Goal: Task Accomplishment & Management: Use online tool/utility

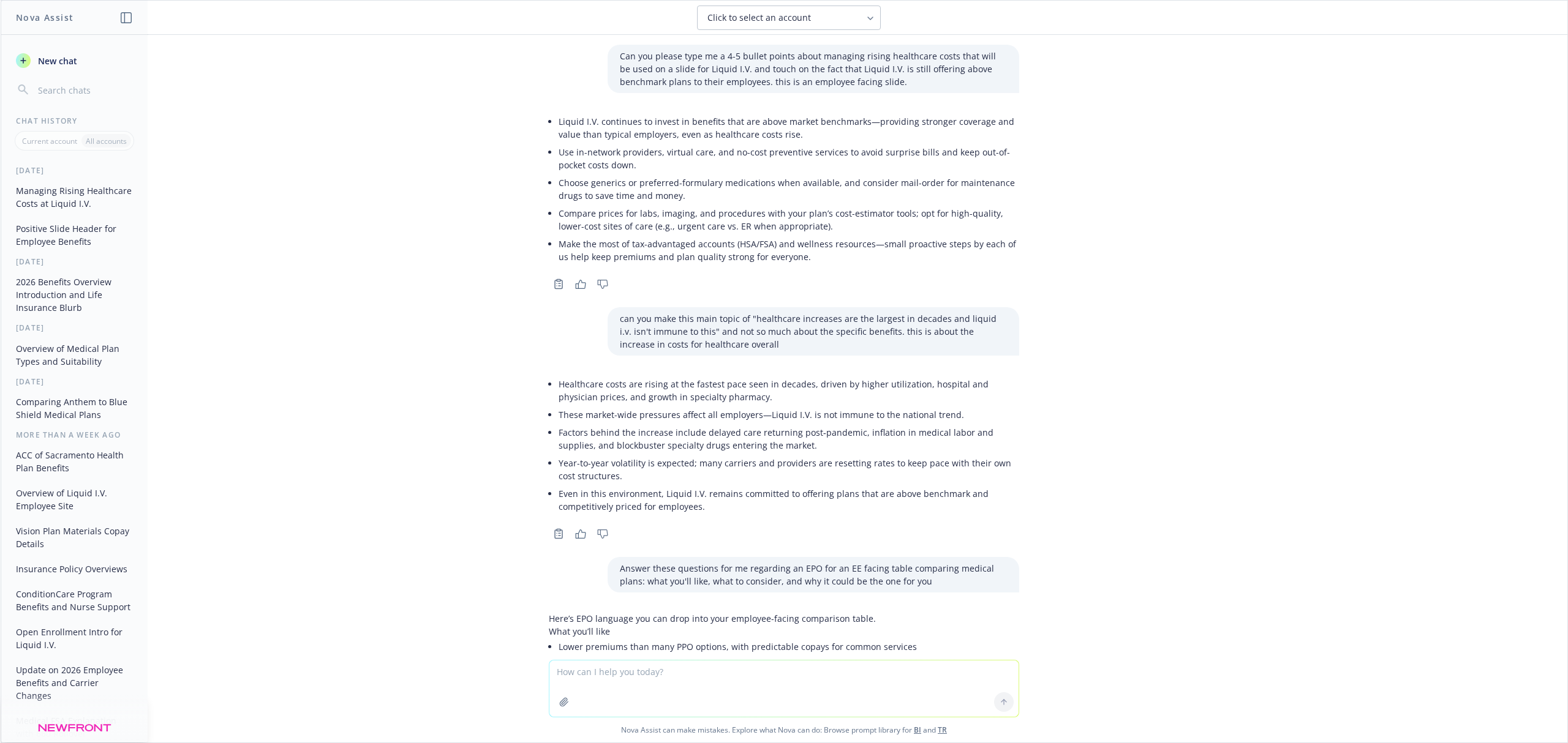
scroll to position [273, 0]
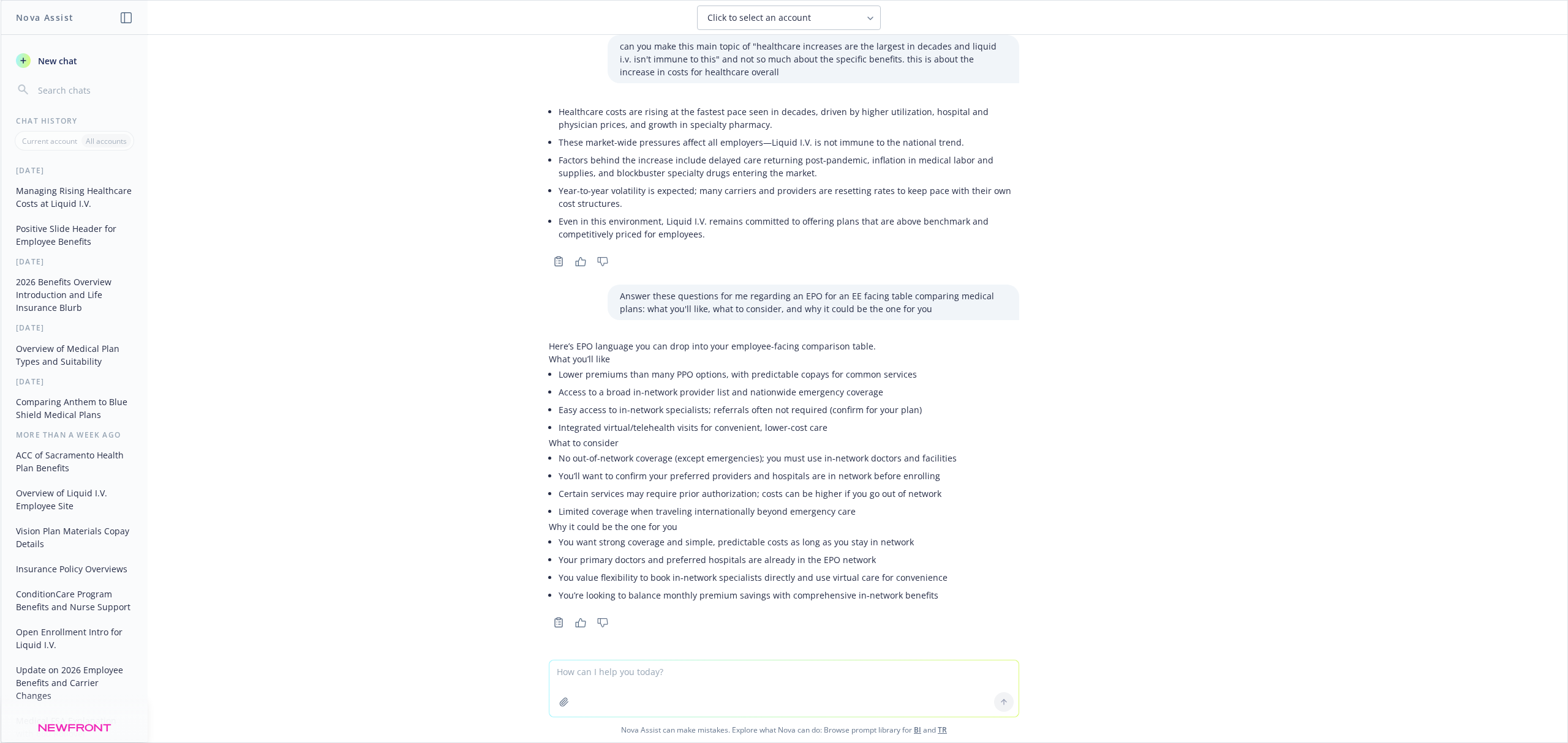
click at [1007, 530] on div "Here’s EPO language you can drop into your employee-facing comparison table. Wh…" at bounding box center [784, 483] width 490 height 297
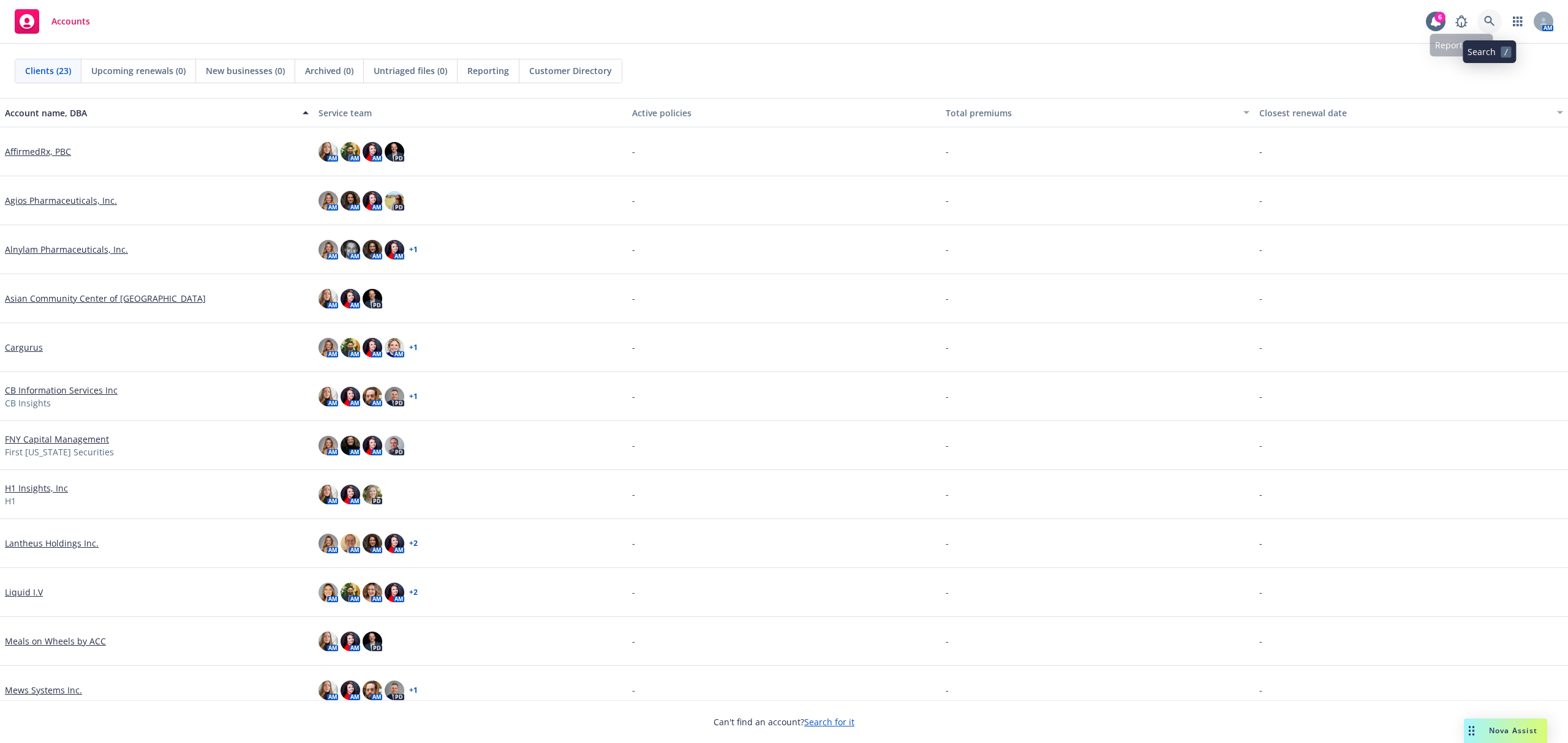
click at [1486, 17] on icon at bounding box center [1489, 21] width 11 height 11
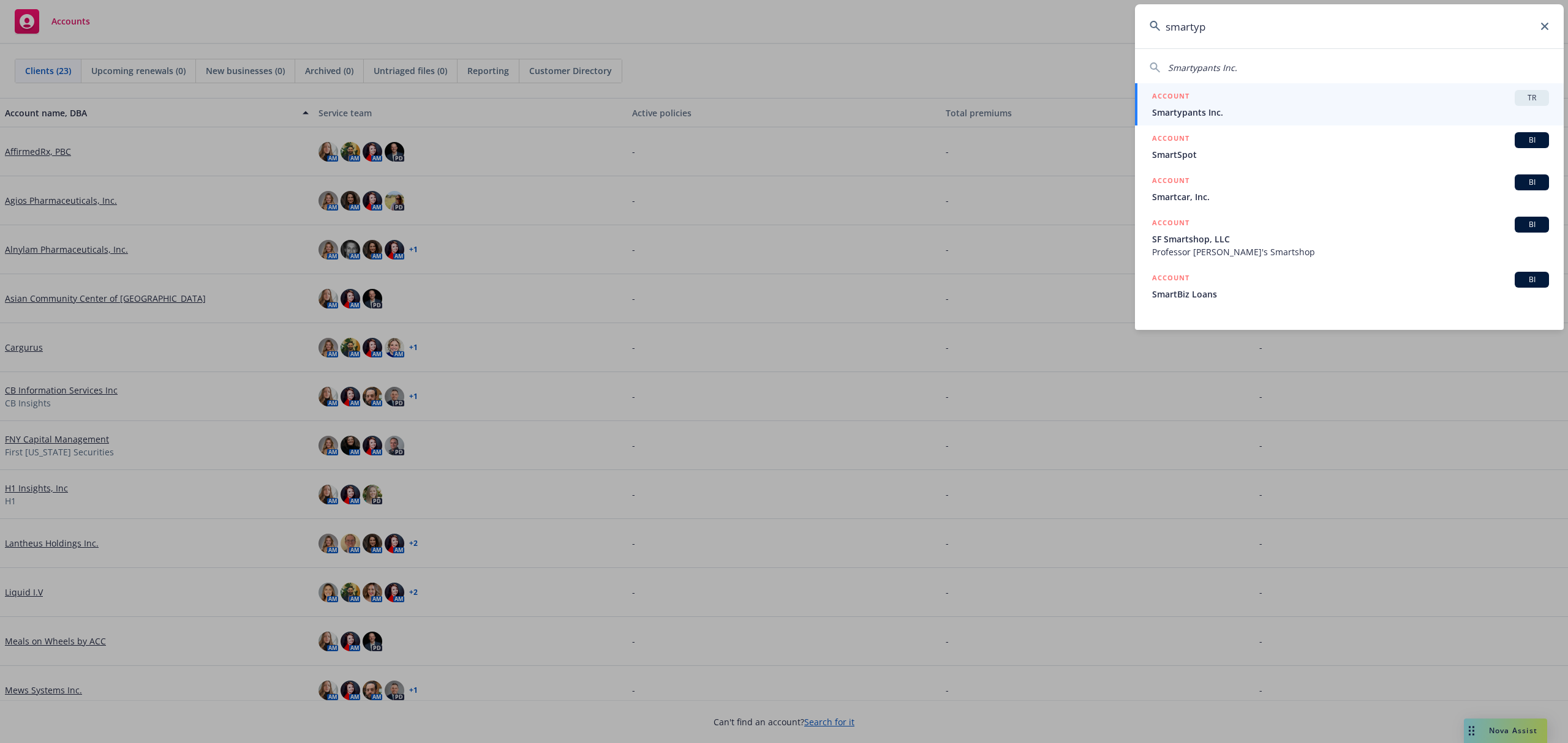
type input "smartyp"
click at [1385, 99] on div "ACCOUNT TR" at bounding box center [1351, 97] width 397 height 16
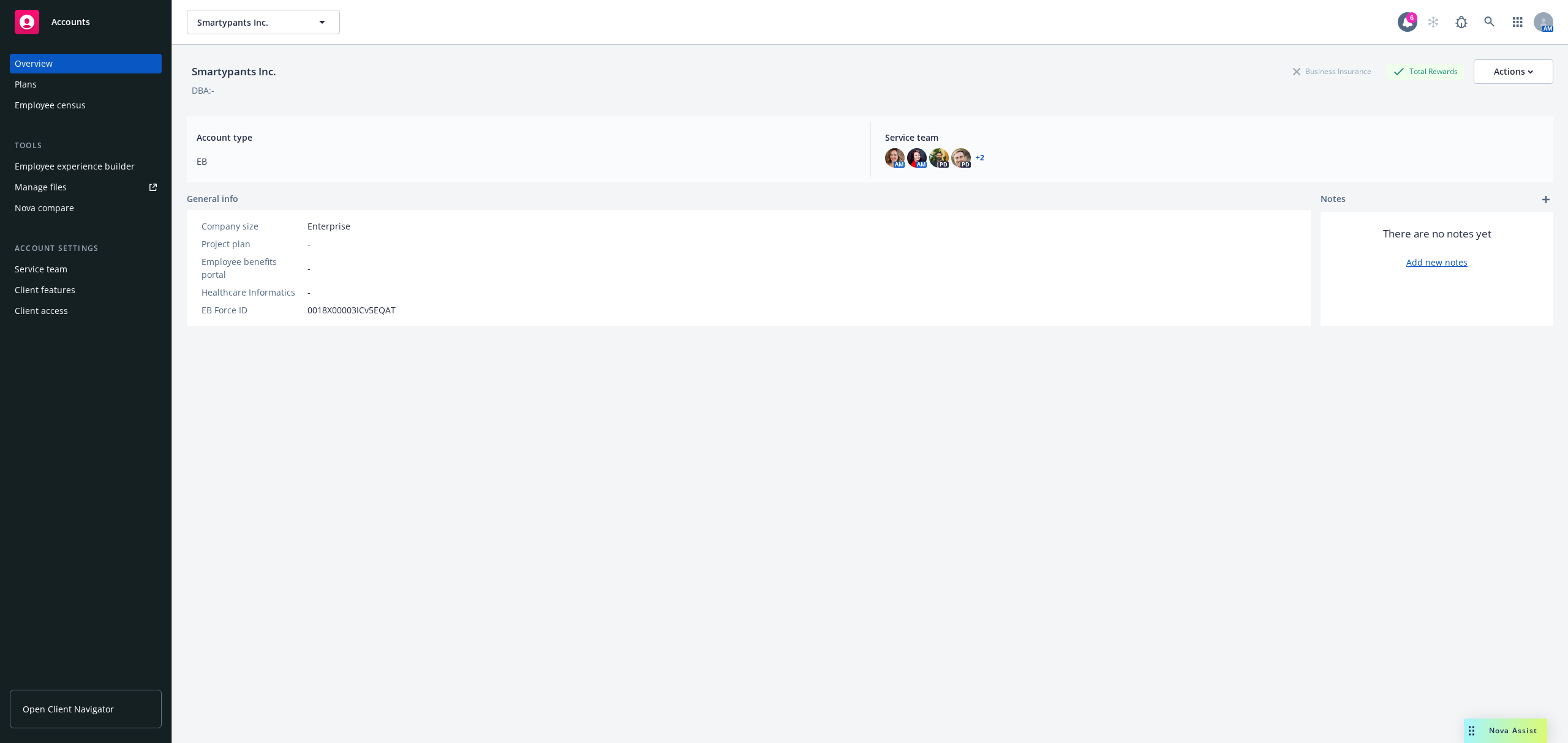
click at [95, 164] on div "Employee experience builder" at bounding box center [75, 167] width 120 height 20
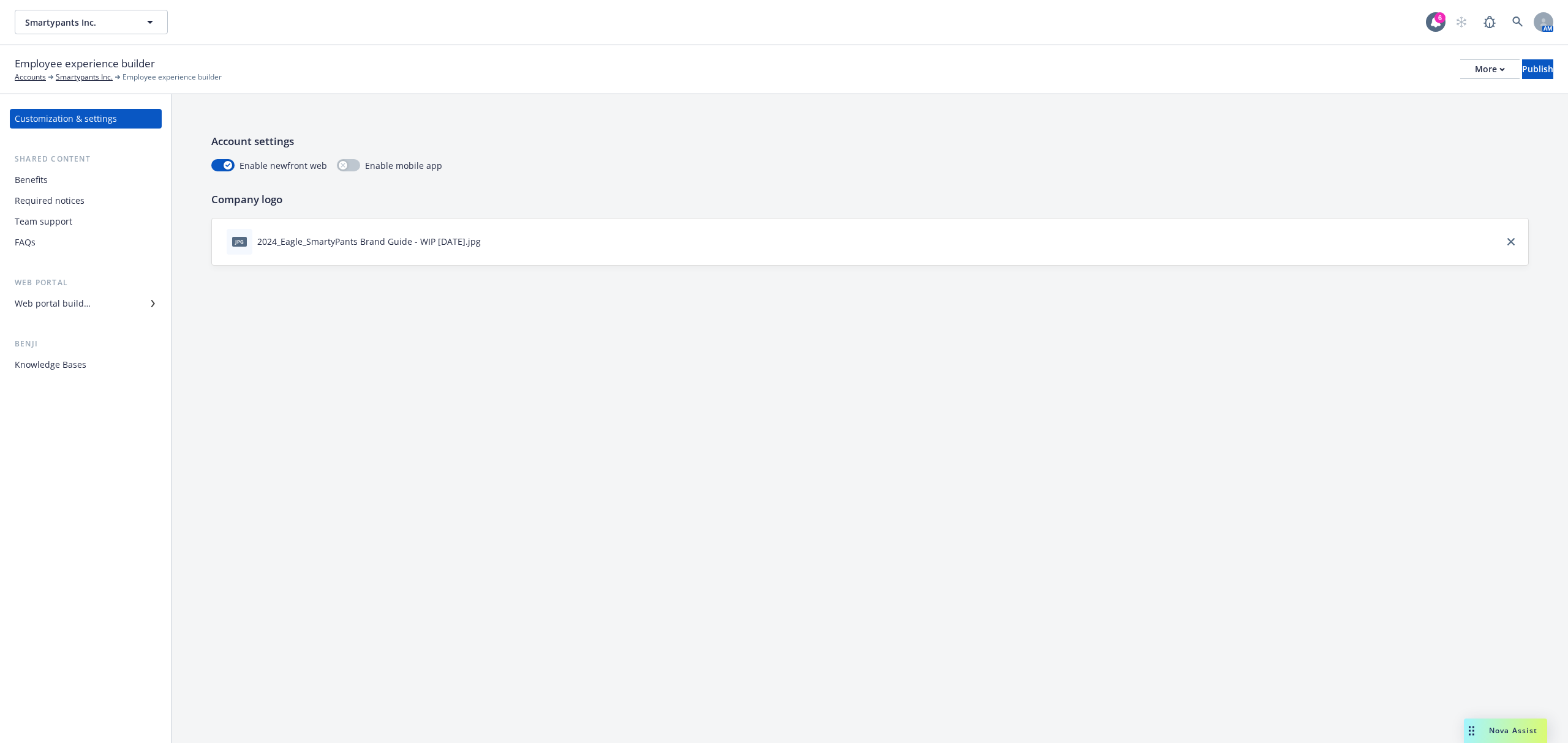
click at [90, 302] on div "Web portal builder" at bounding box center [86, 304] width 142 height 20
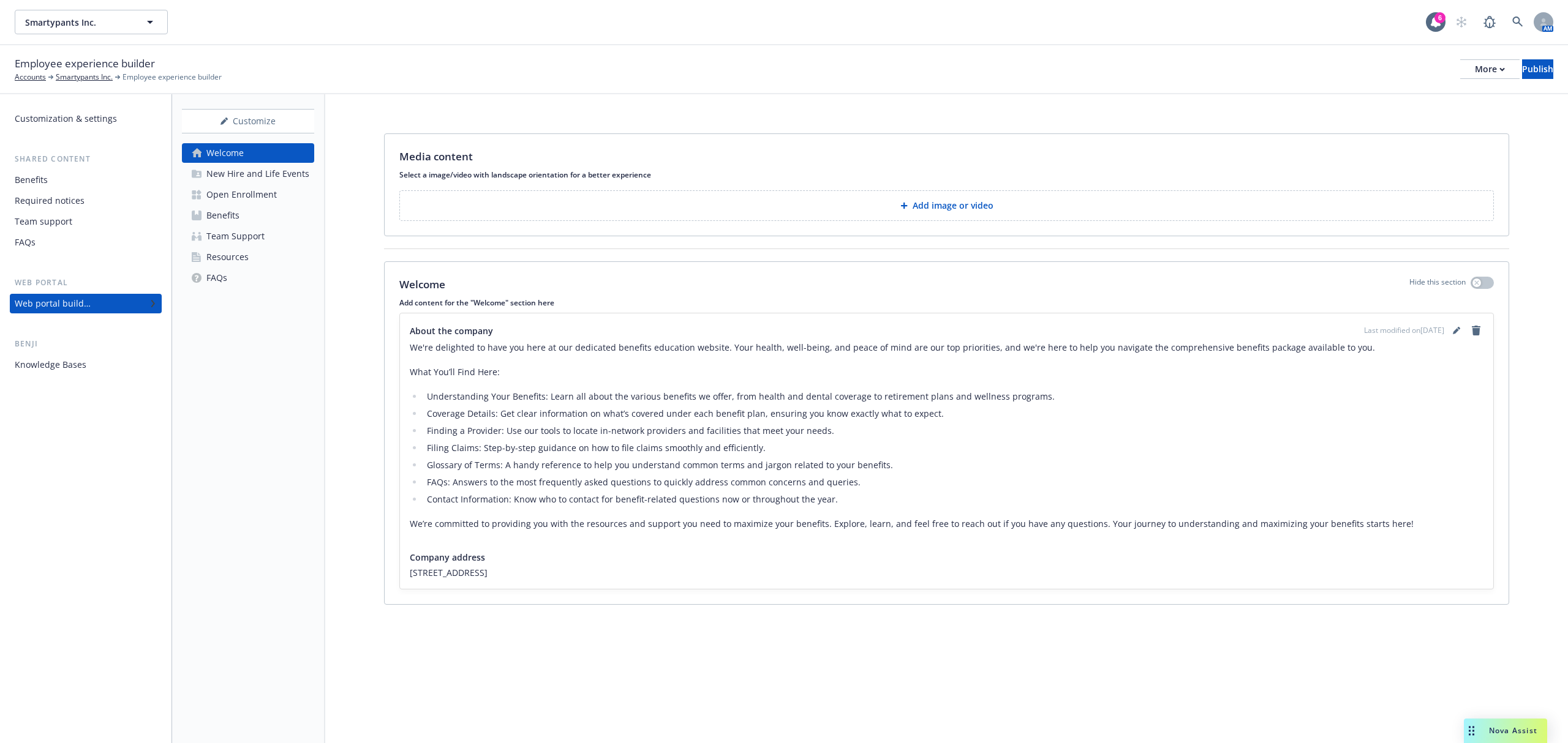
click at [223, 194] on div "Open Enrollment" at bounding box center [242, 195] width 71 height 20
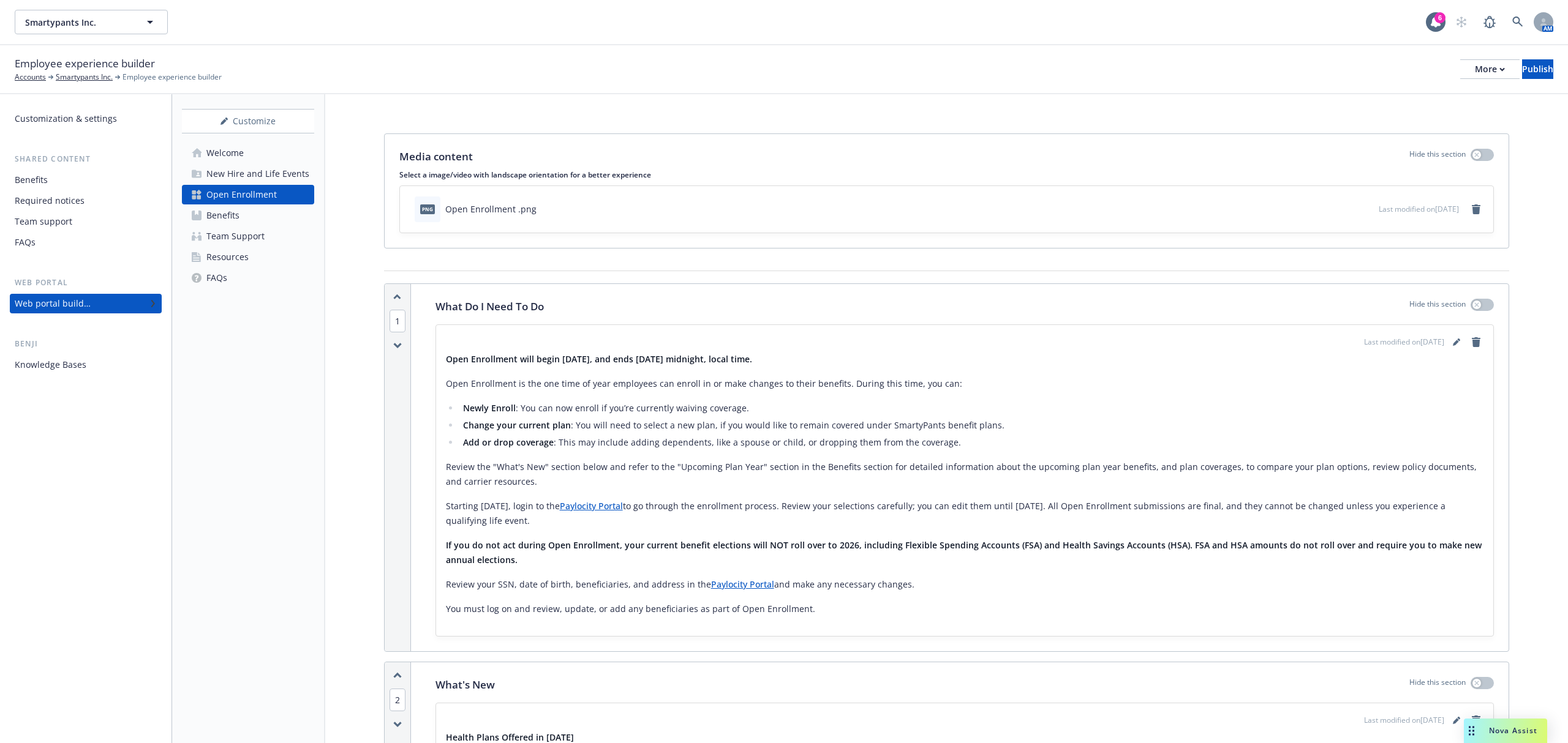
click at [237, 224] on div "Benefits" at bounding box center [223, 215] width 33 height 20
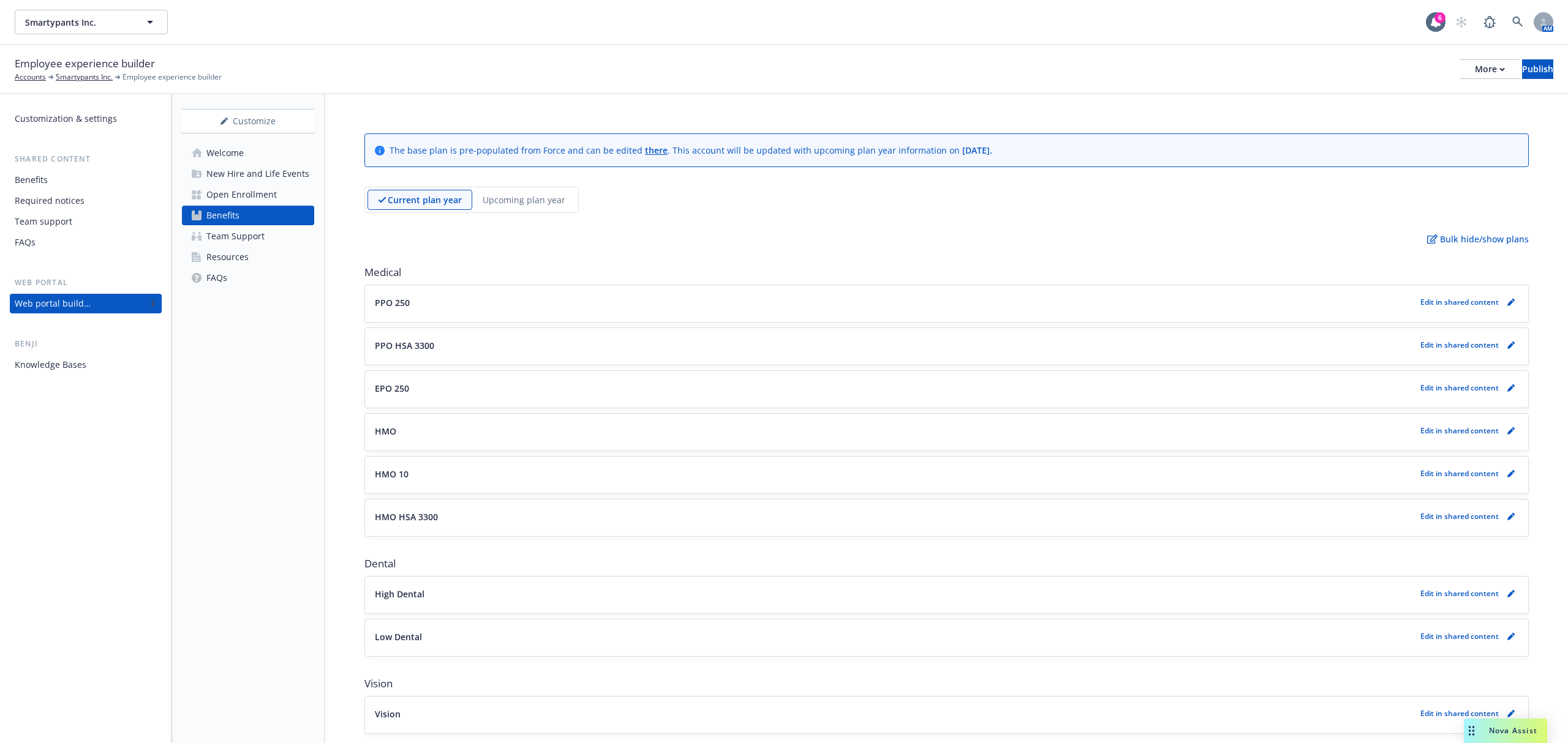
click at [531, 198] on p "Upcoming plan year" at bounding box center [524, 200] width 83 height 13
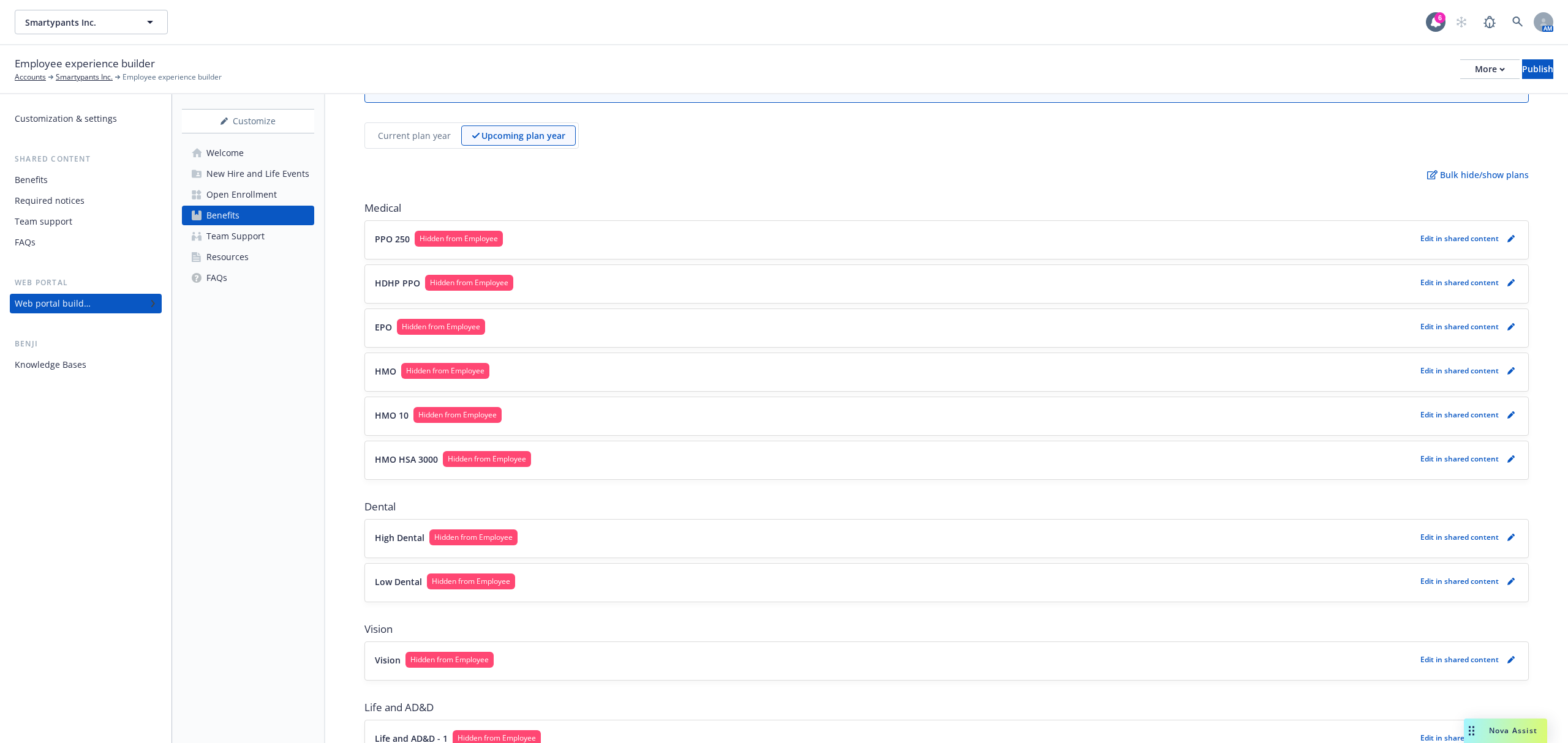
scroll to position [163, 0]
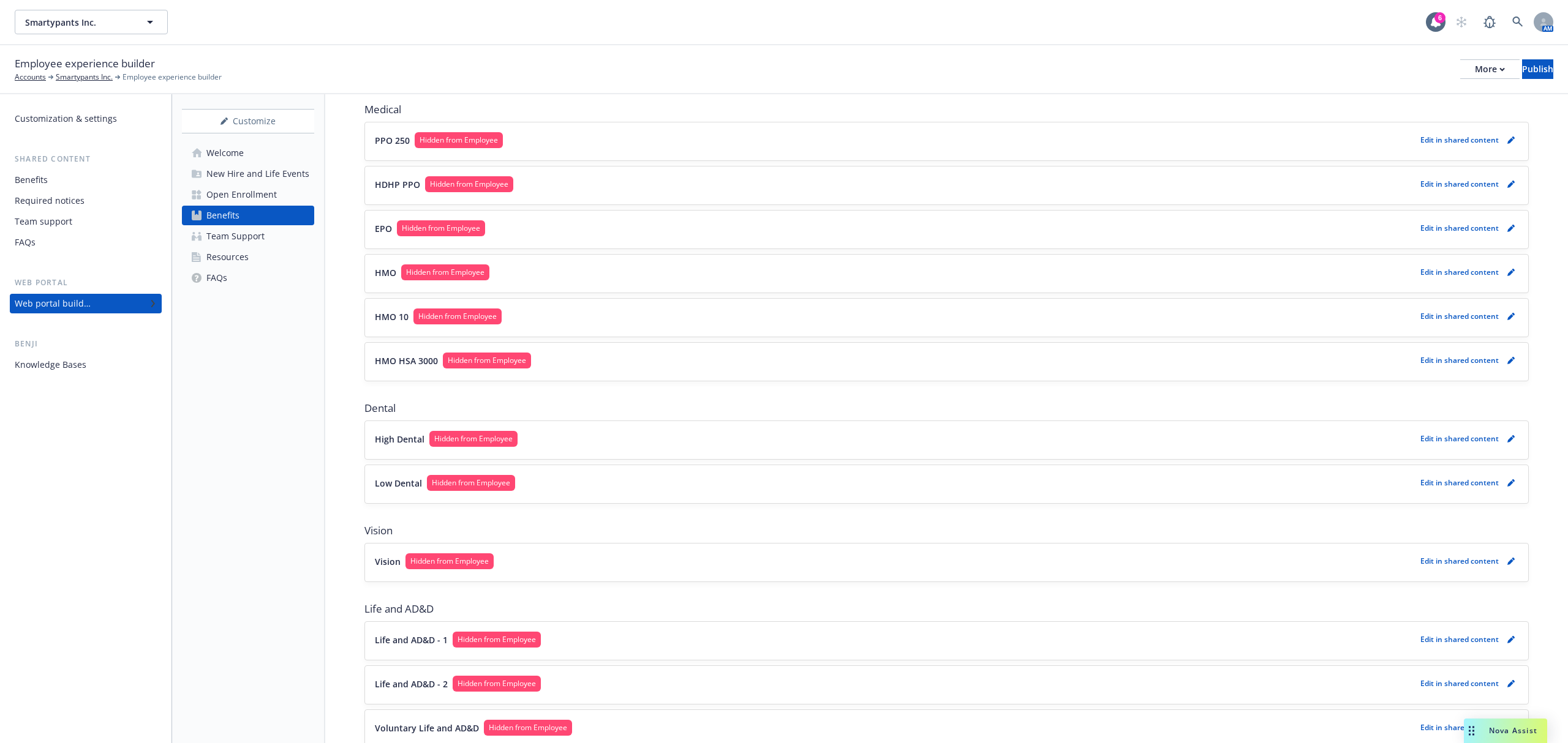
click at [555, 366] on button "HMO HSA 3000 Hidden from Employee" at bounding box center [895, 360] width 1041 height 16
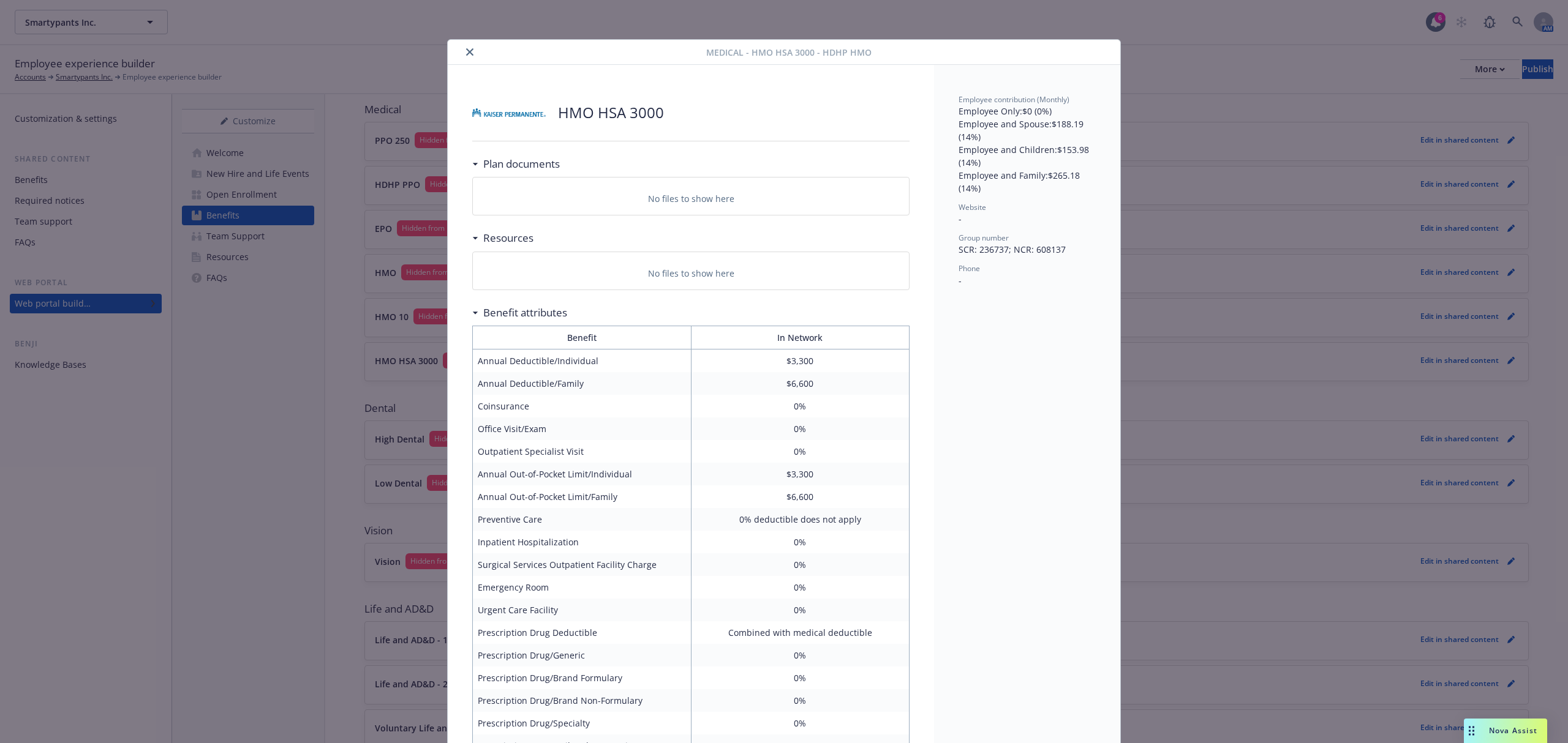
click at [466, 49] on icon "close" at bounding box center [470, 52] width 7 height 7
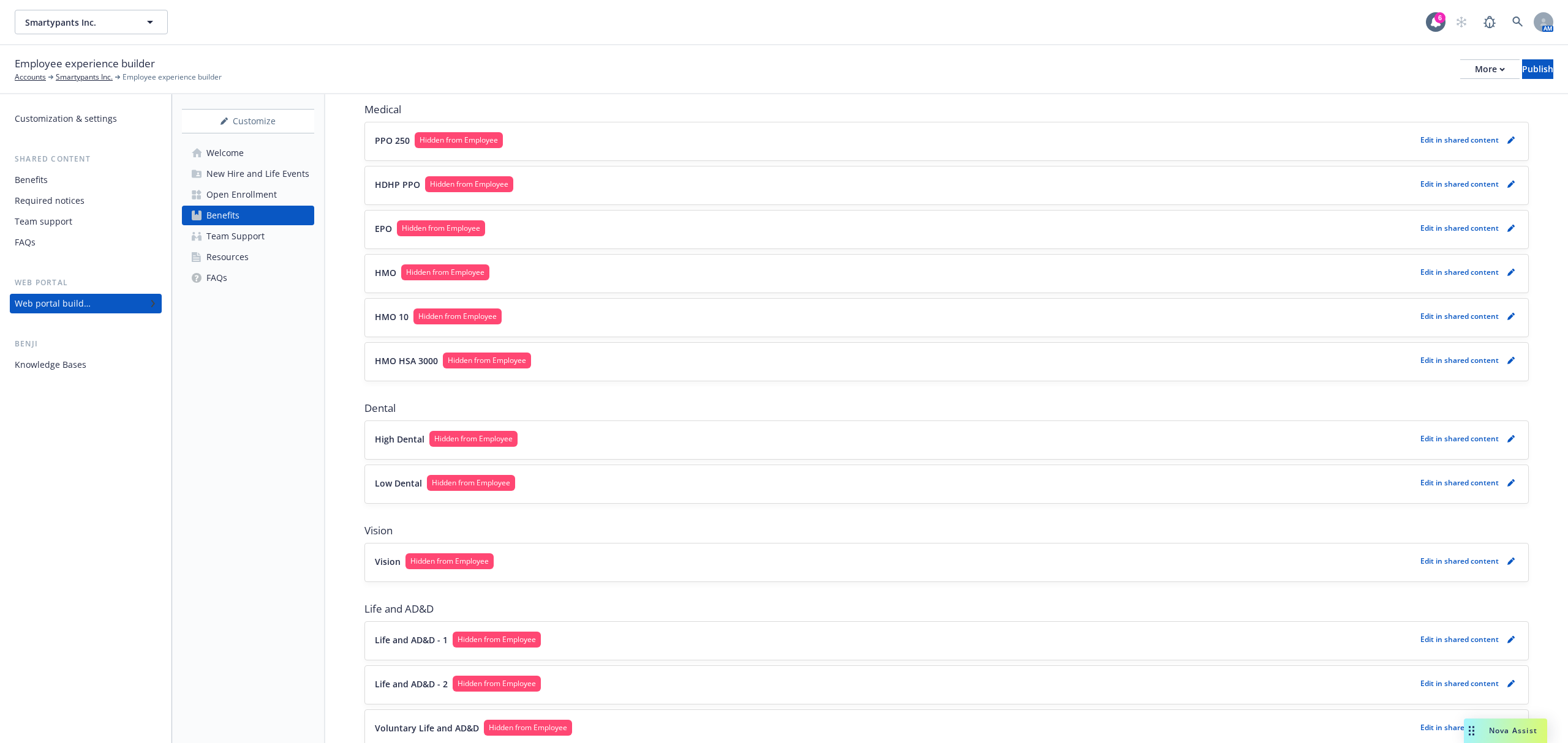
click at [451, 316] on span "Hidden from Employee" at bounding box center [457, 316] width 78 height 11
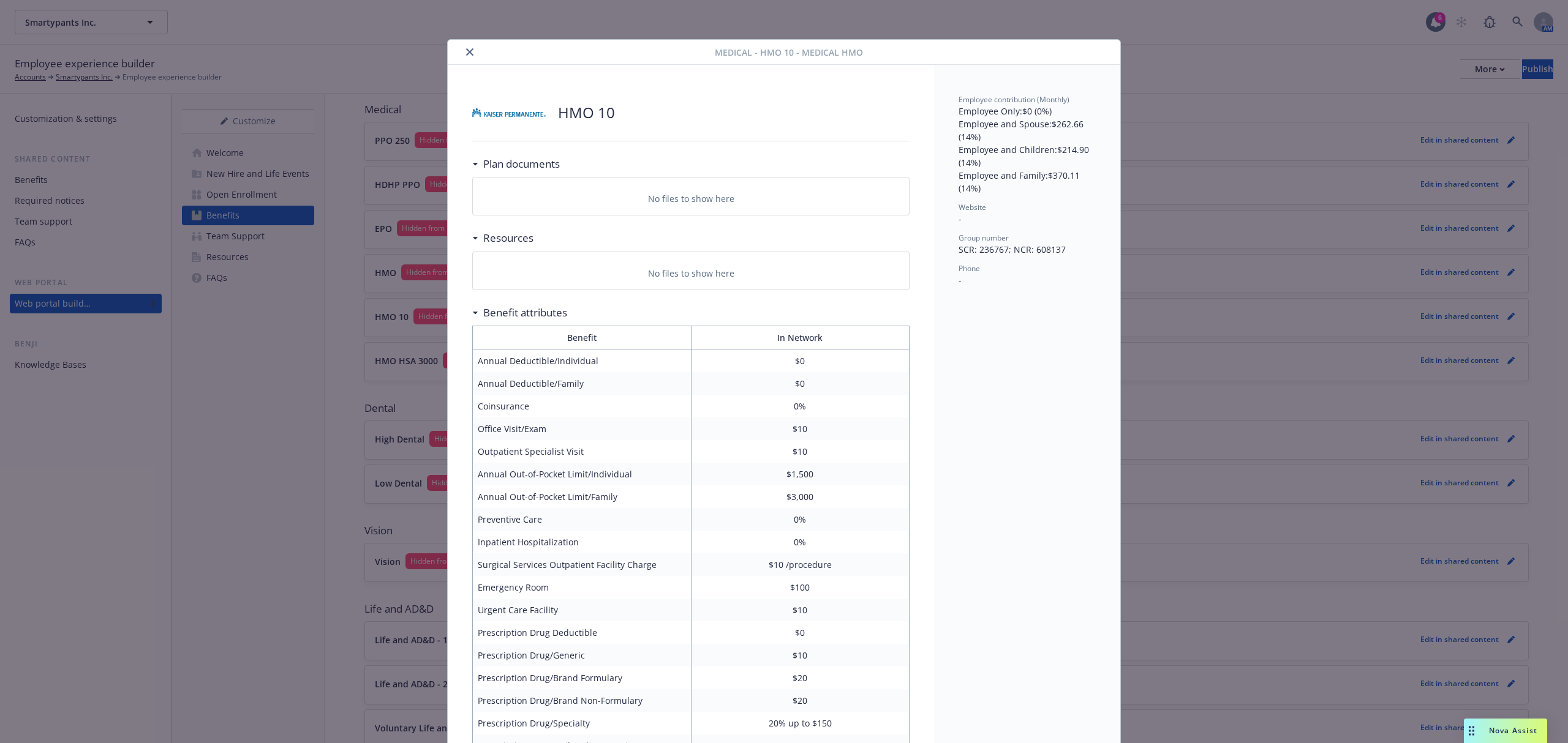
click at [466, 52] on icon "close" at bounding box center [470, 52] width 7 height 7
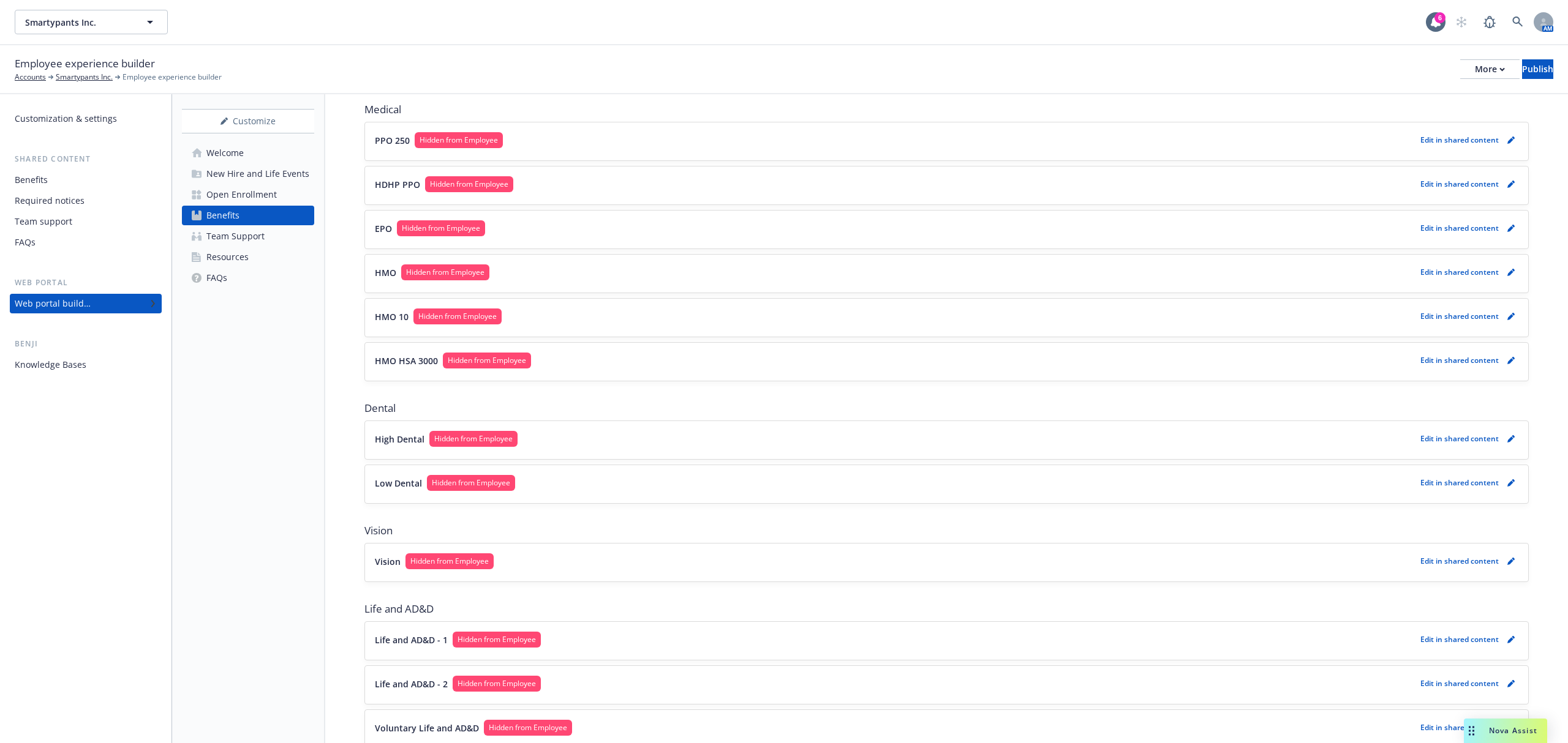
click at [476, 108] on span "Medical" at bounding box center [947, 109] width 1165 height 15
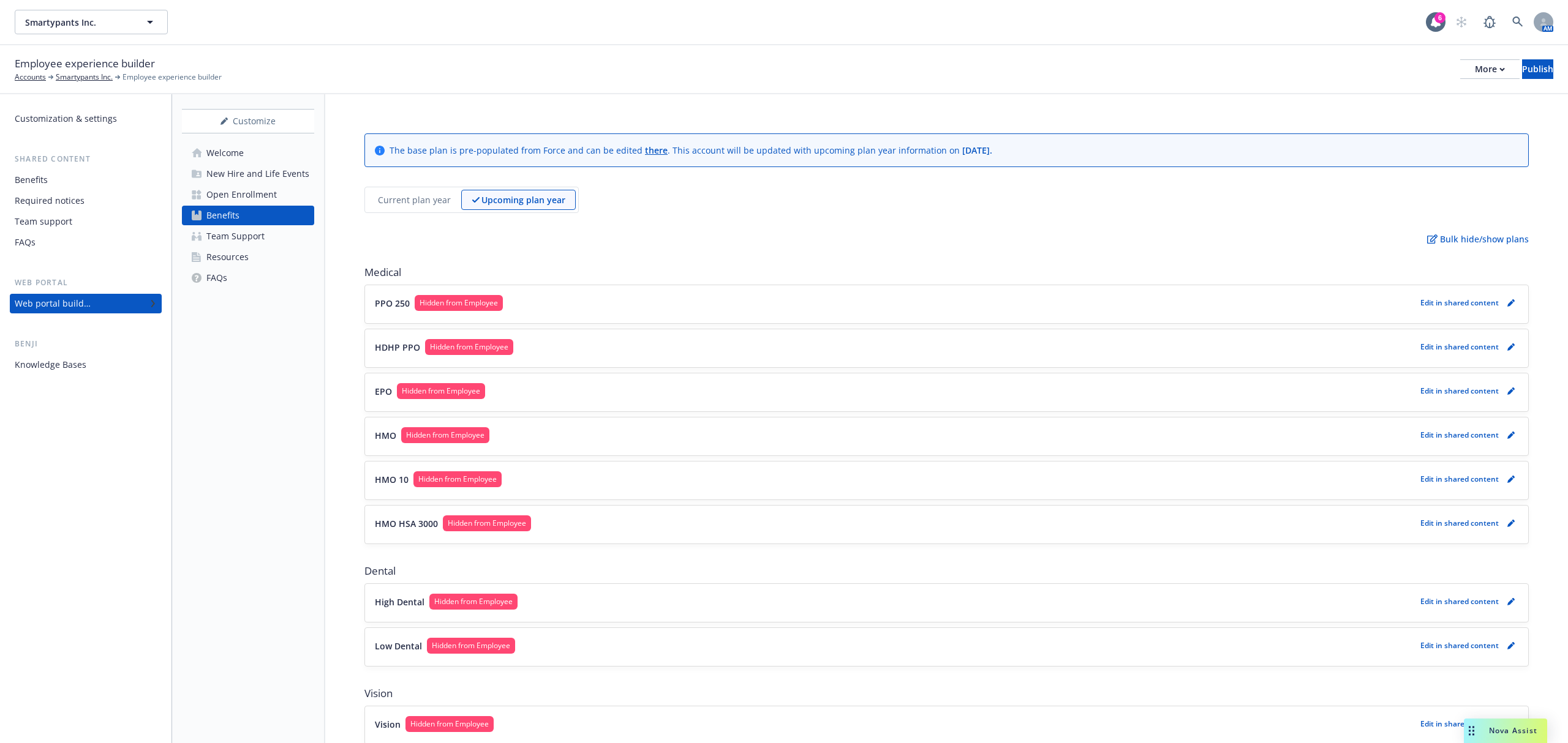
click at [293, 255] on link "Resources" at bounding box center [247, 257] width 132 height 20
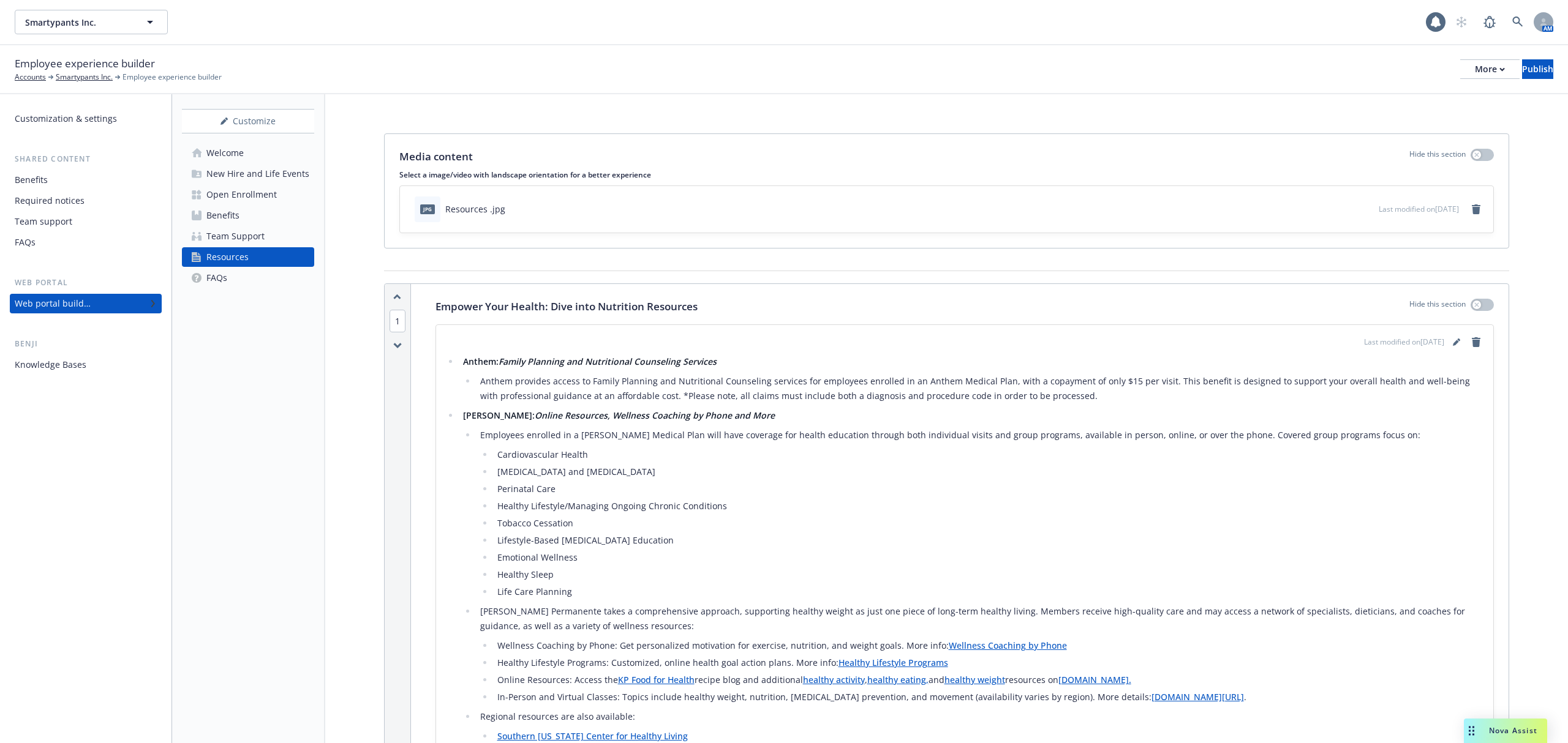
click at [271, 235] on link "Team Support" at bounding box center [247, 237] width 132 height 20
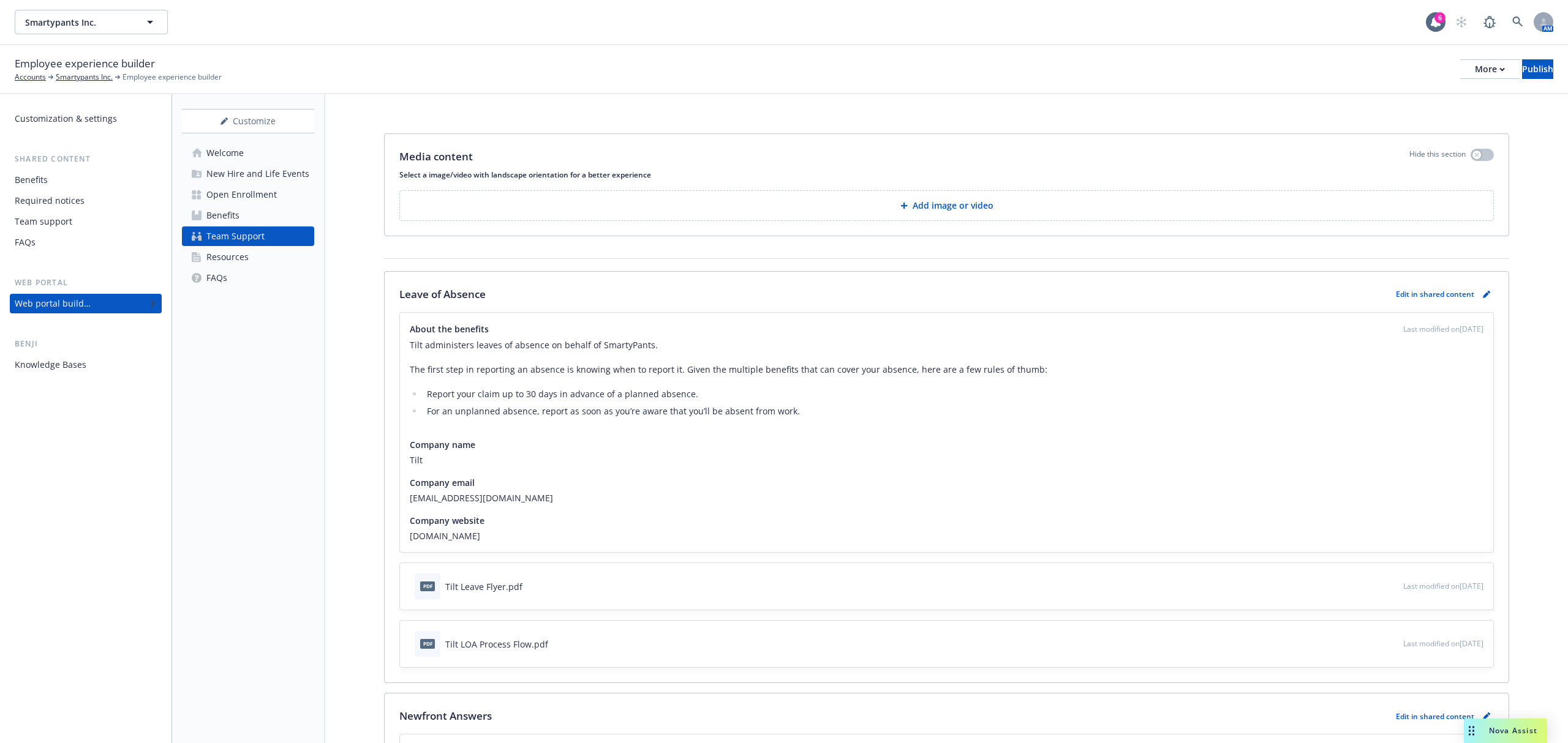
click at [273, 258] on link "Resources" at bounding box center [247, 257] width 132 height 20
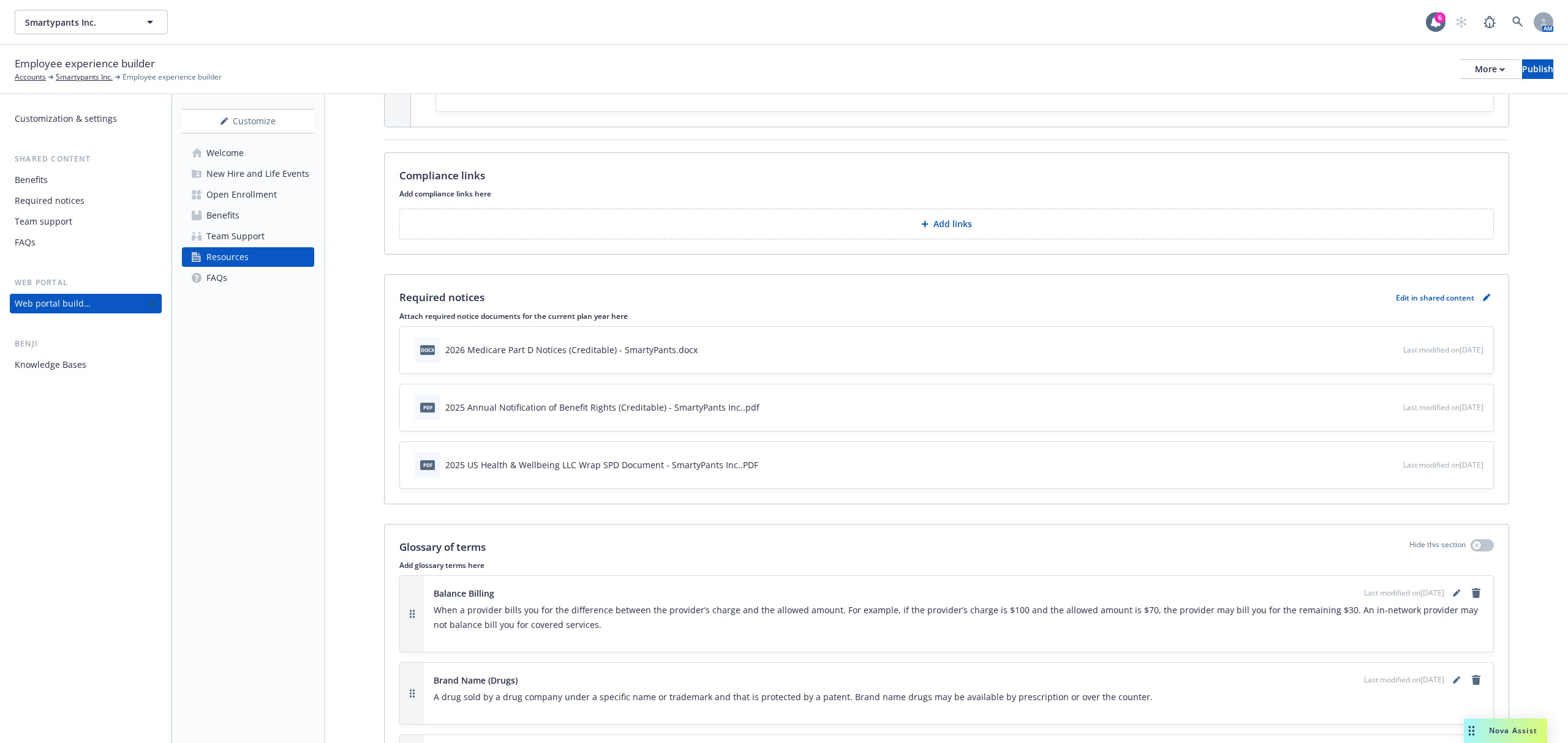
scroll to position [898, 0]
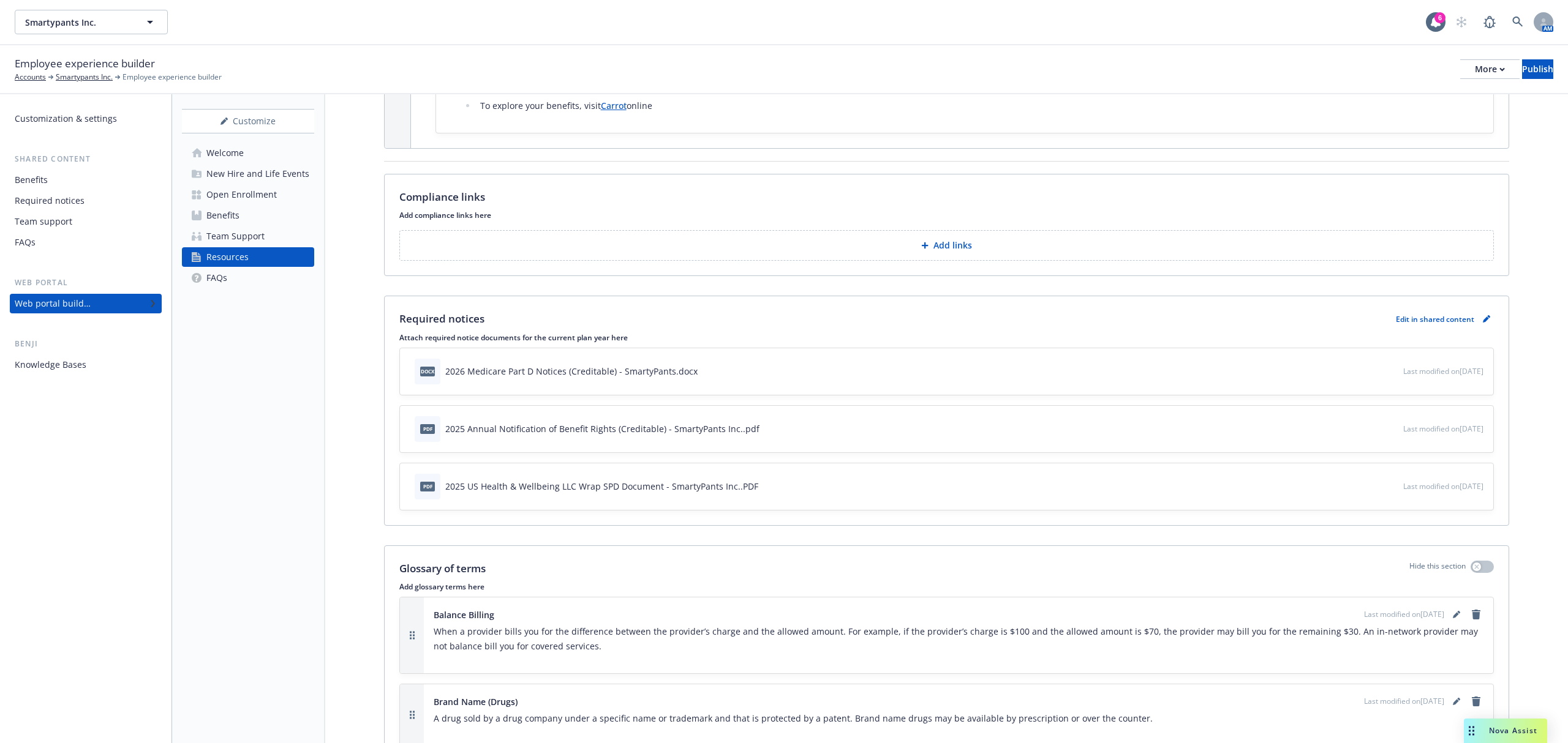
click at [1386, 432] on icon "preview file" at bounding box center [1392, 429] width 11 height 8
click at [233, 210] on div "Benefits" at bounding box center [223, 215] width 33 height 20
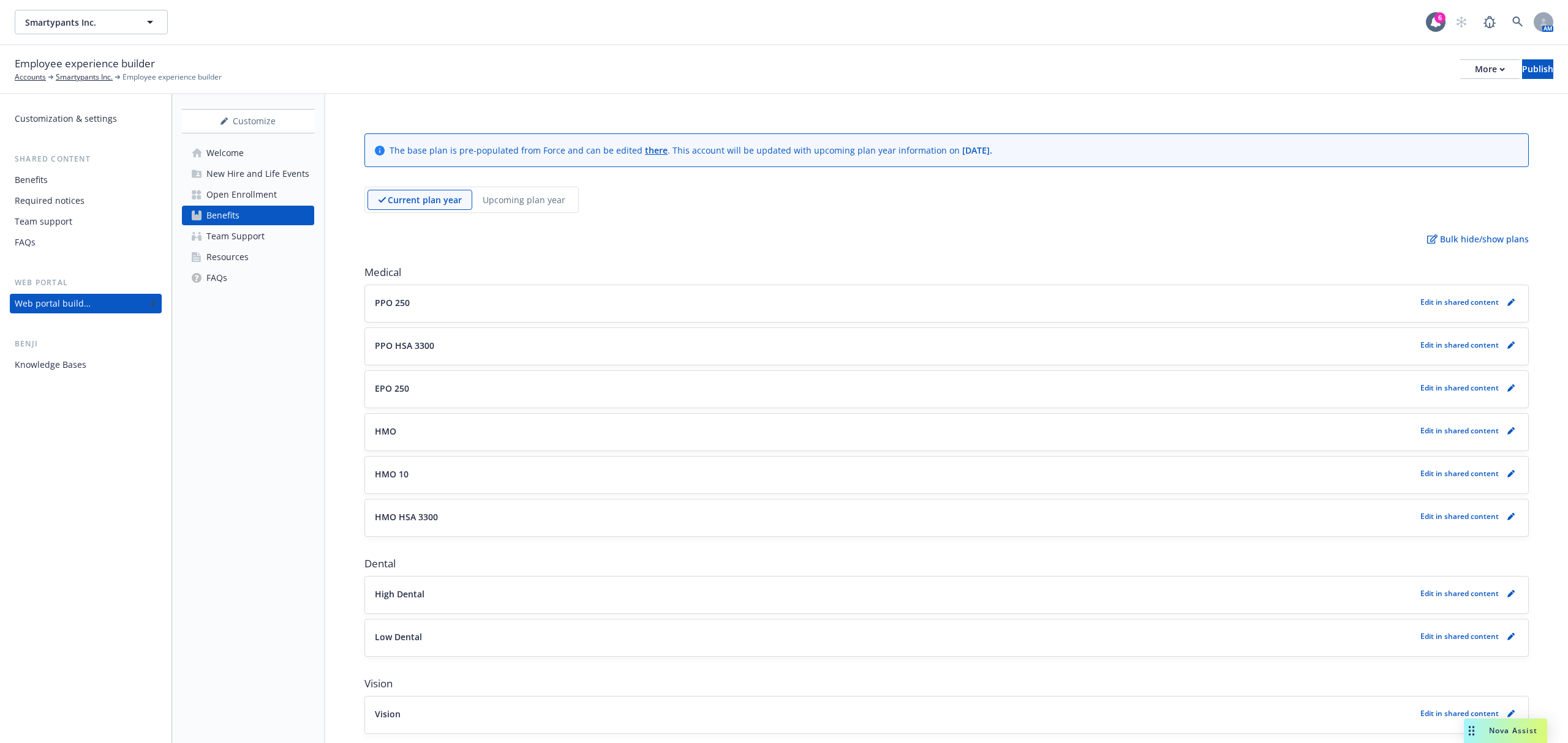
click at [530, 190] on div "Upcoming plan year" at bounding box center [524, 200] width 104 height 20
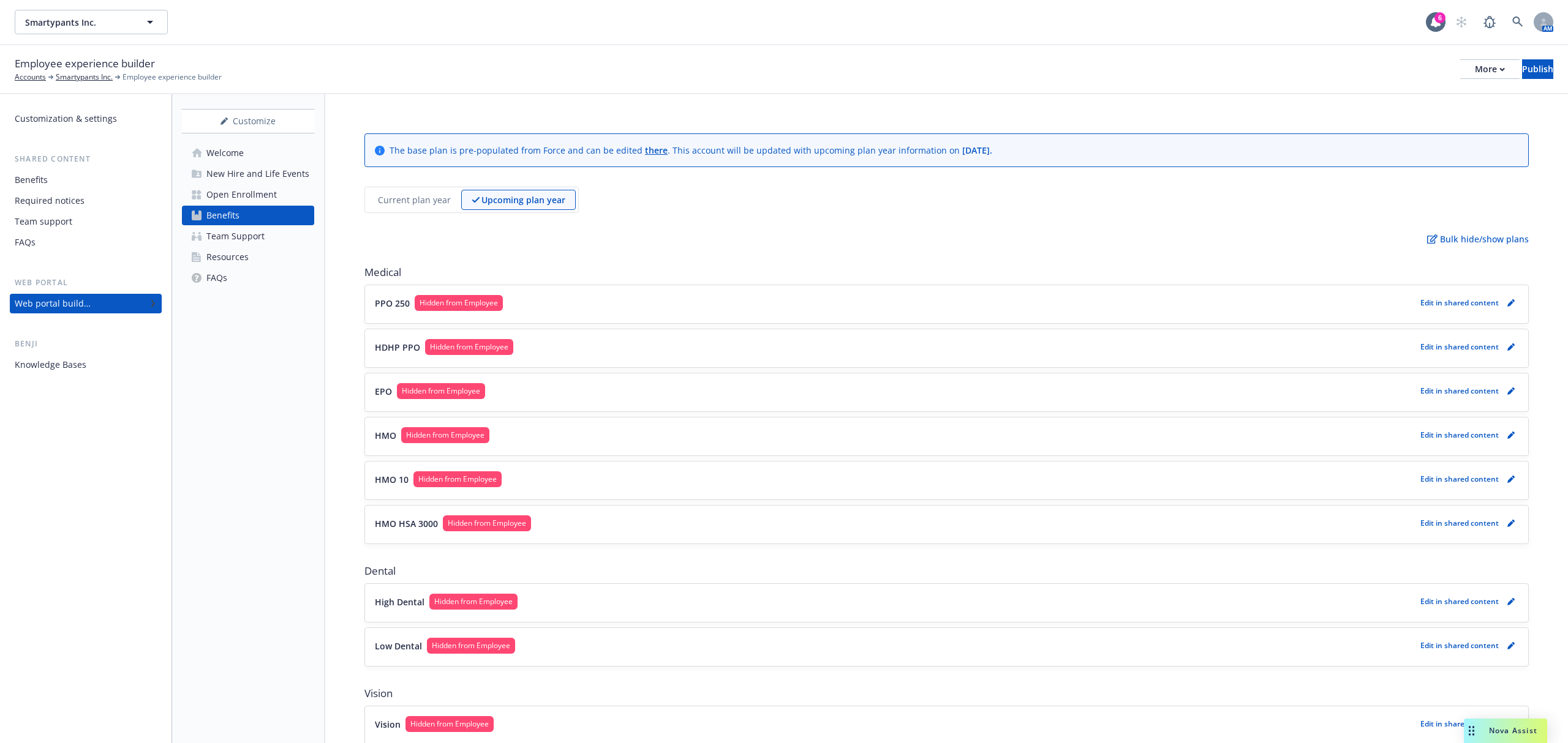
click at [407, 523] on p "HMO HSA 3000" at bounding box center [406, 524] width 63 height 13
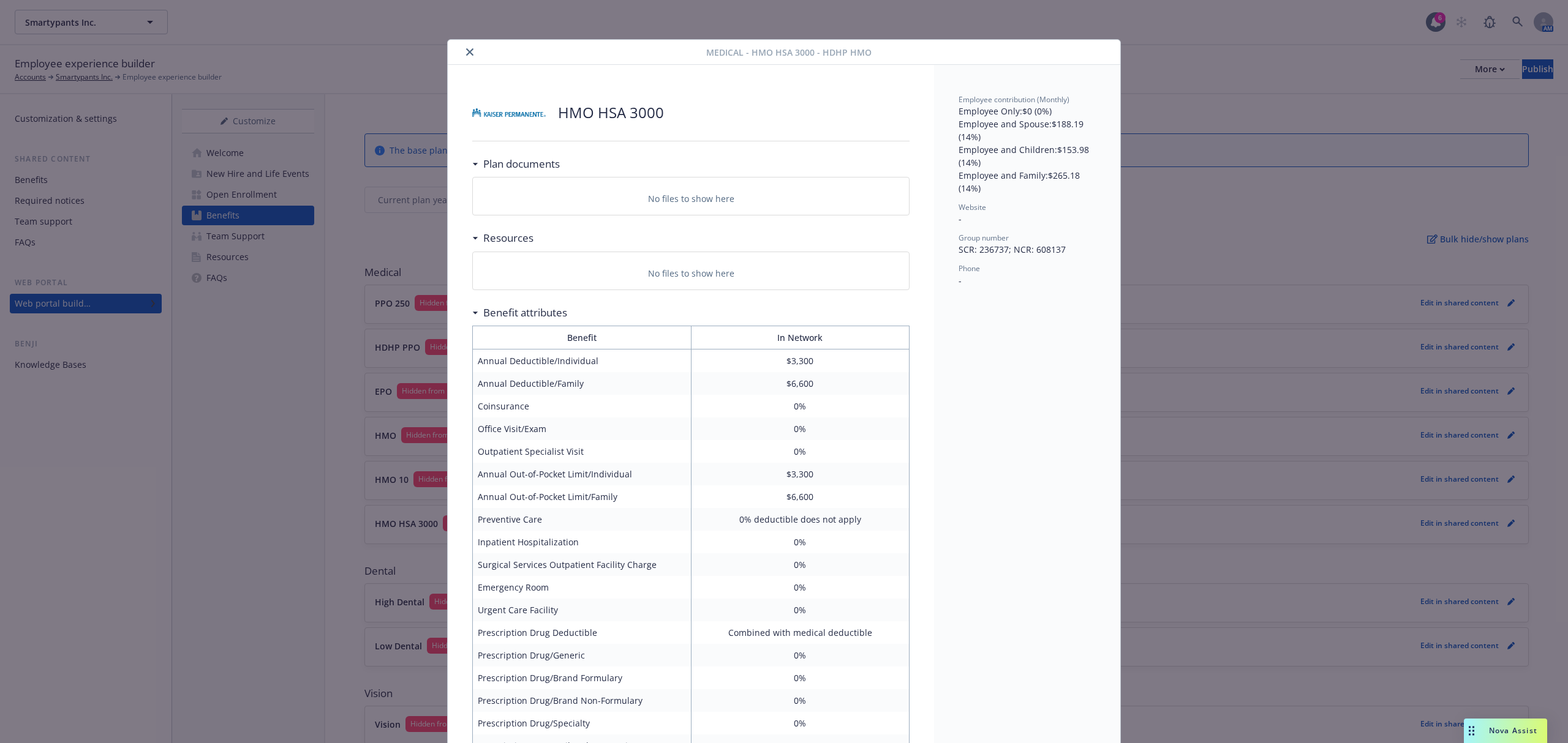
click at [466, 48] on icon "close" at bounding box center [470, 52] width 7 height 7
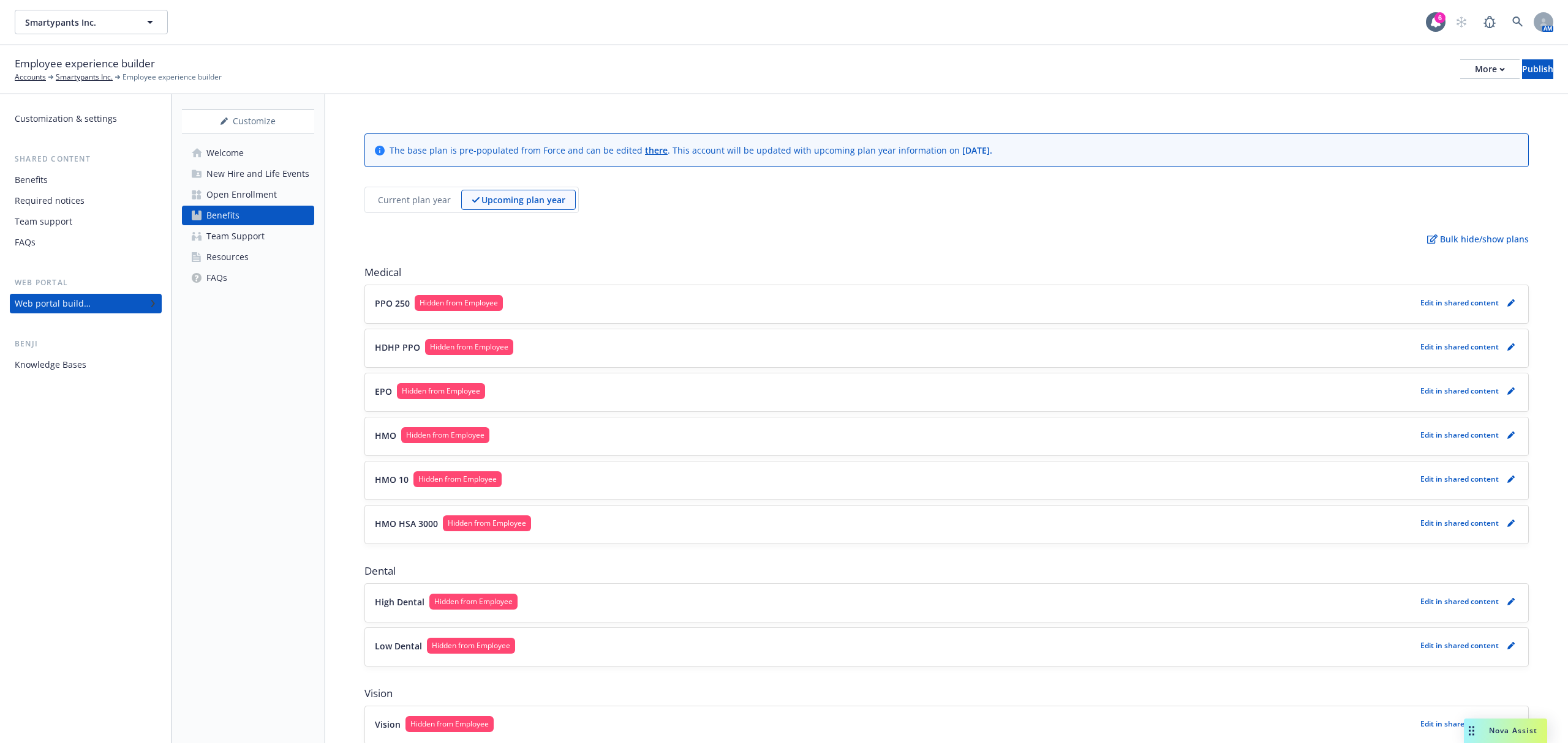
click at [545, 446] on div "HMO Hidden from Employee Edit in shared content" at bounding box center [947, 436] width 1143 height 18
click at [529, 434] on button "HMO Hidden from Employee" at bounding box center [895, 435] width 1041 height 16
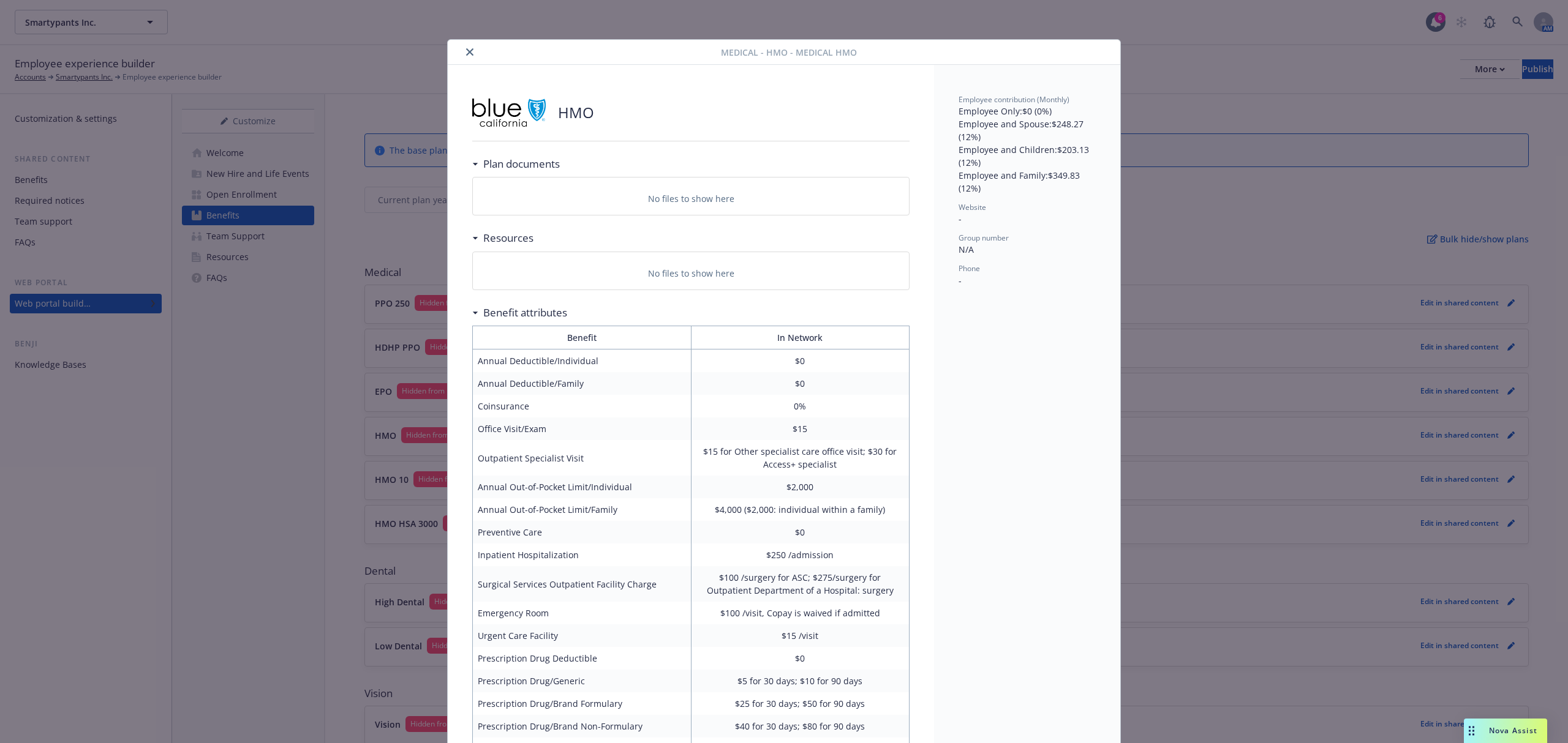
click at [468, 49] on button "close" at bounding box center [470, 52] width 15 height 15
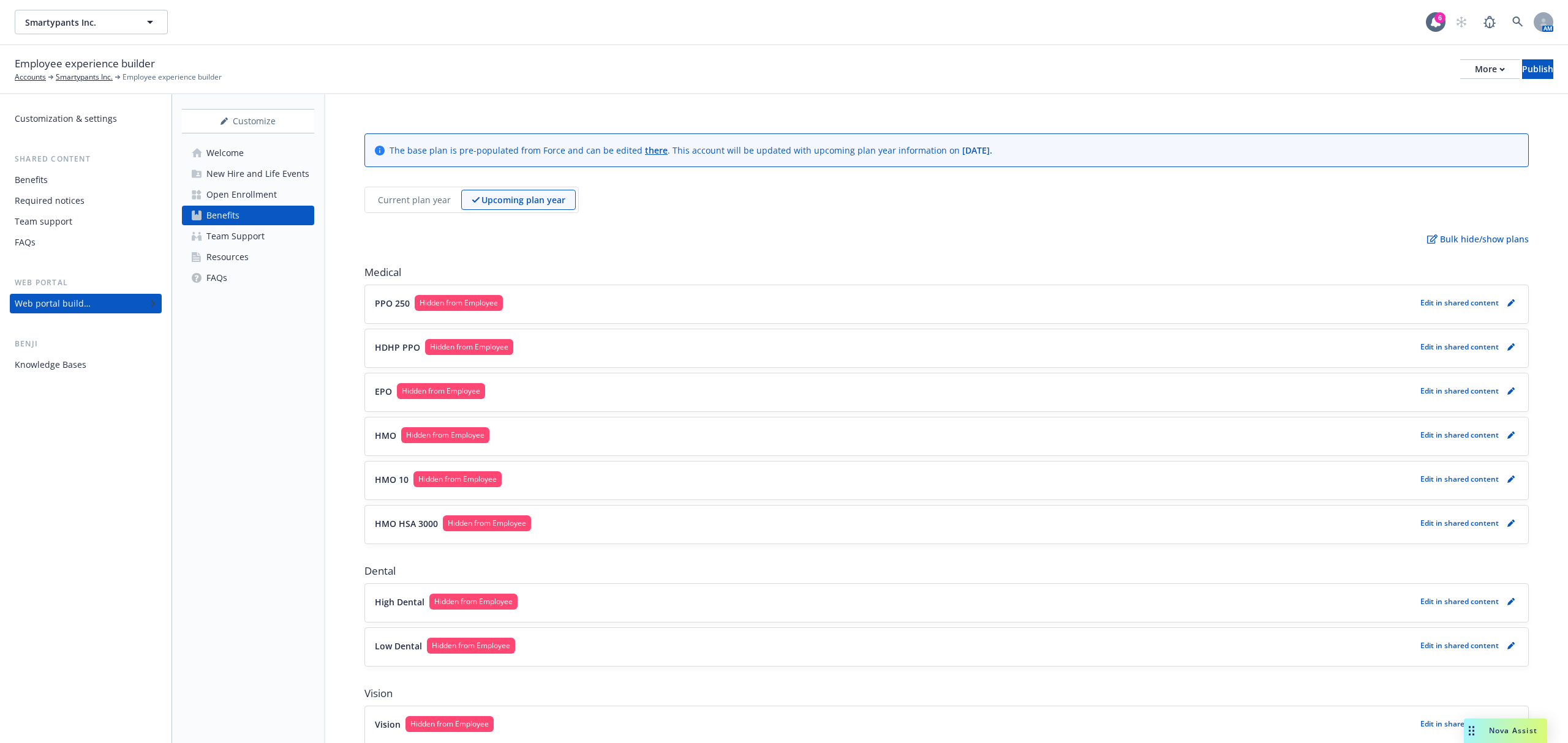
click at [418, 196] on p "Current plan year" at bounding box center [414, 200] width 73 height 13
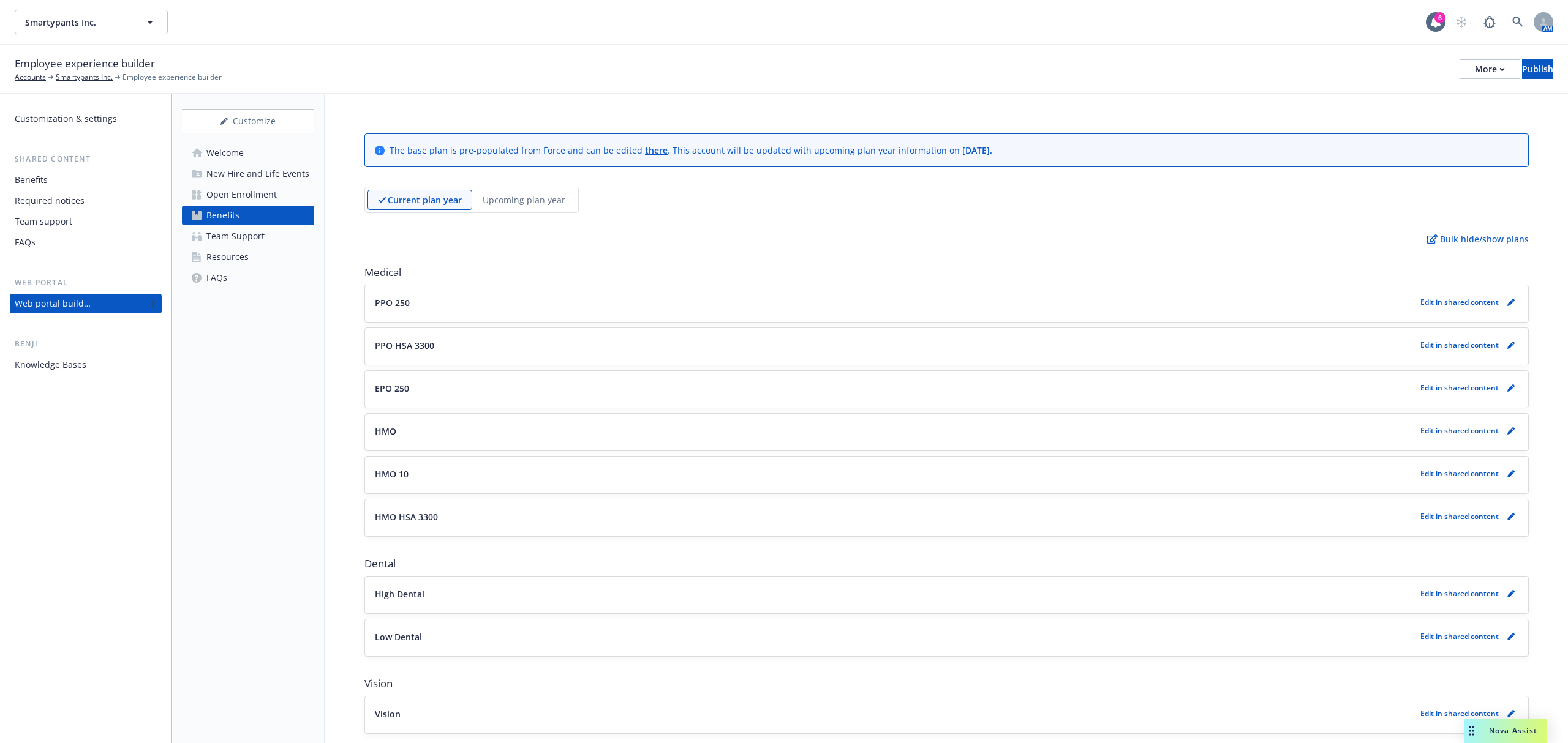
click at [462, 299] on button "PPO 250" at bounding box center [895, 303] width 1041 height 13
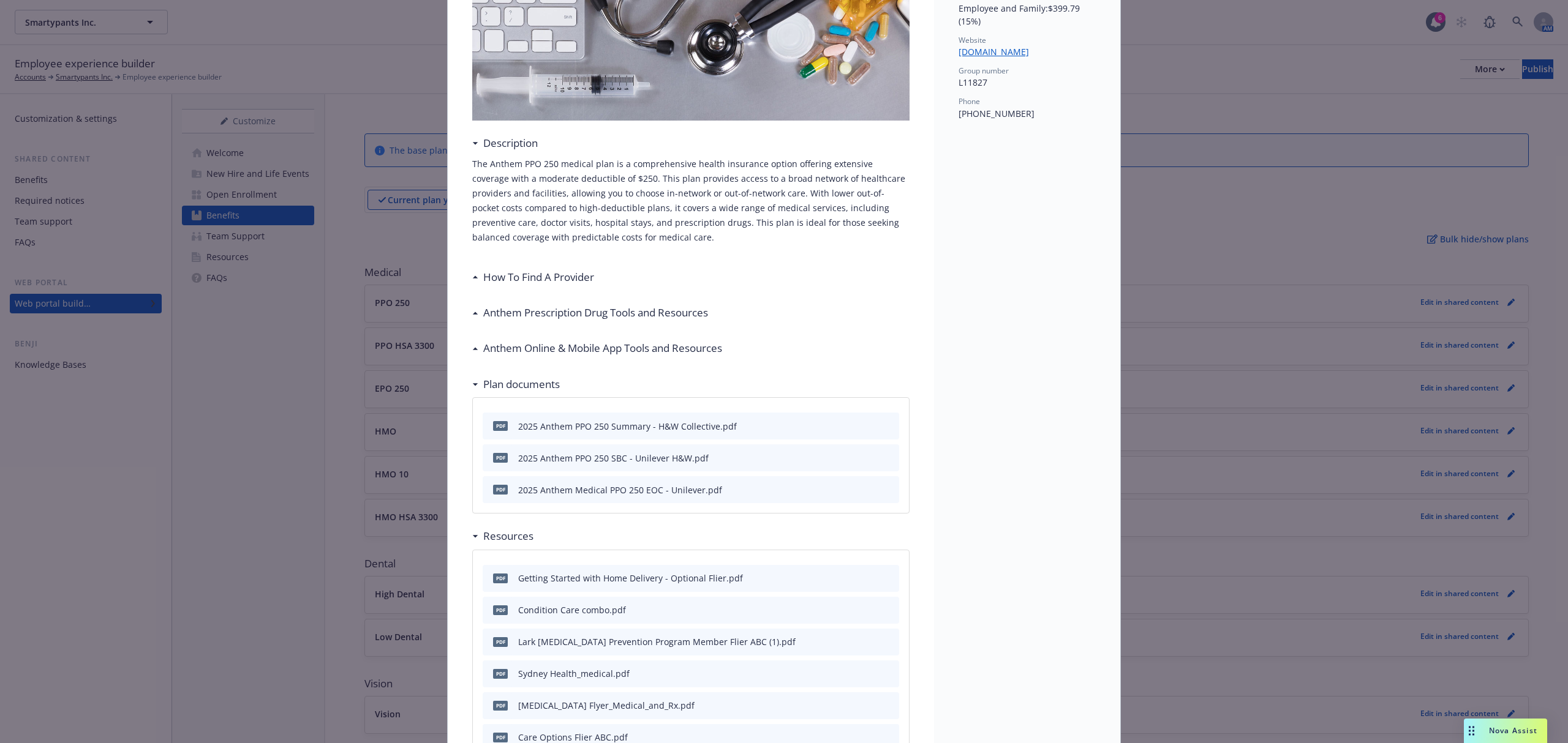
scroll to position [200, 0]
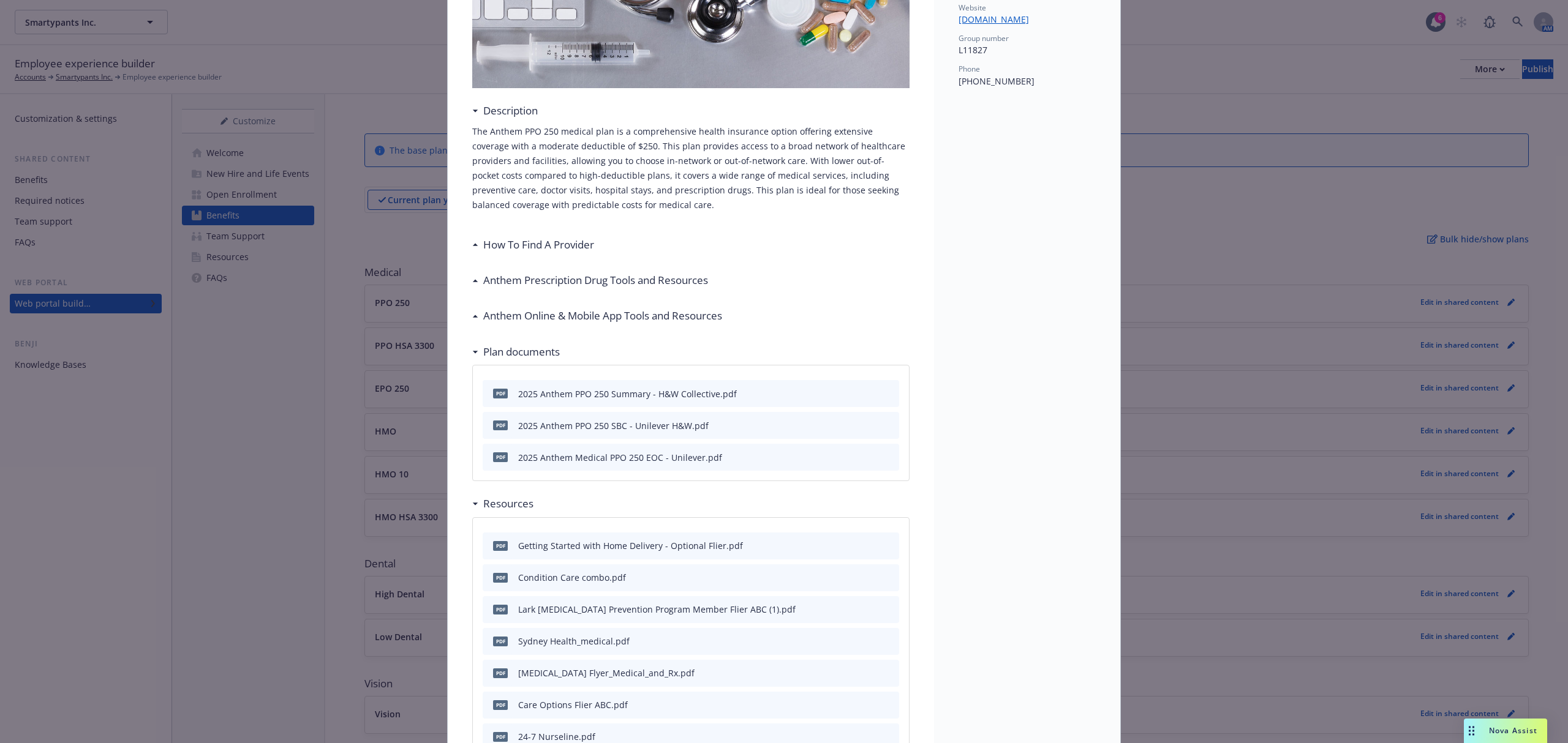
click at [541, 242] on h3 "How To Find A Provider" at bounding box center [538, 244] width 111 height 16
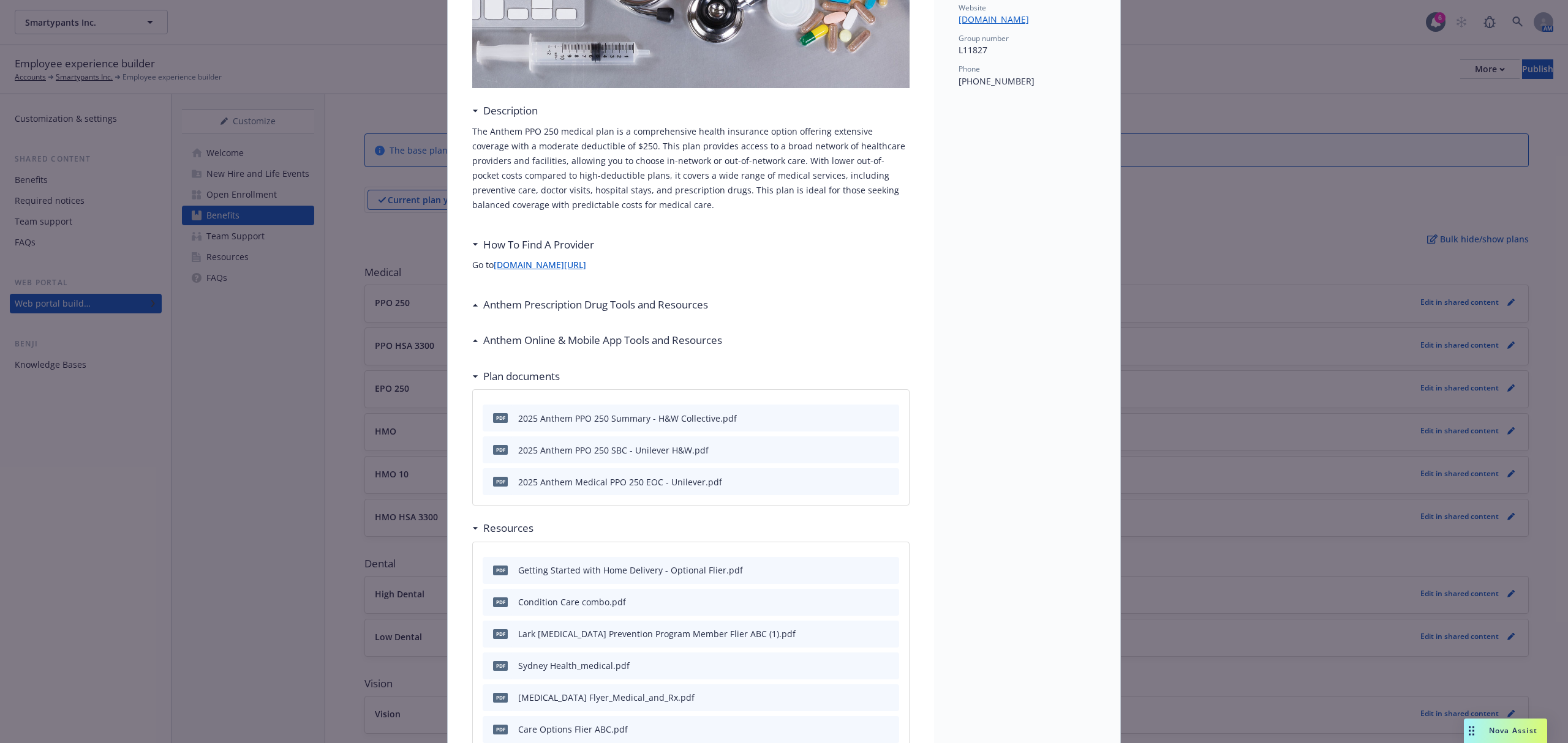
click at [547, 299] on h3 "Anthem Prescription Drug Tools and Resources" at bounding box center [596, 304] width 225 height 16
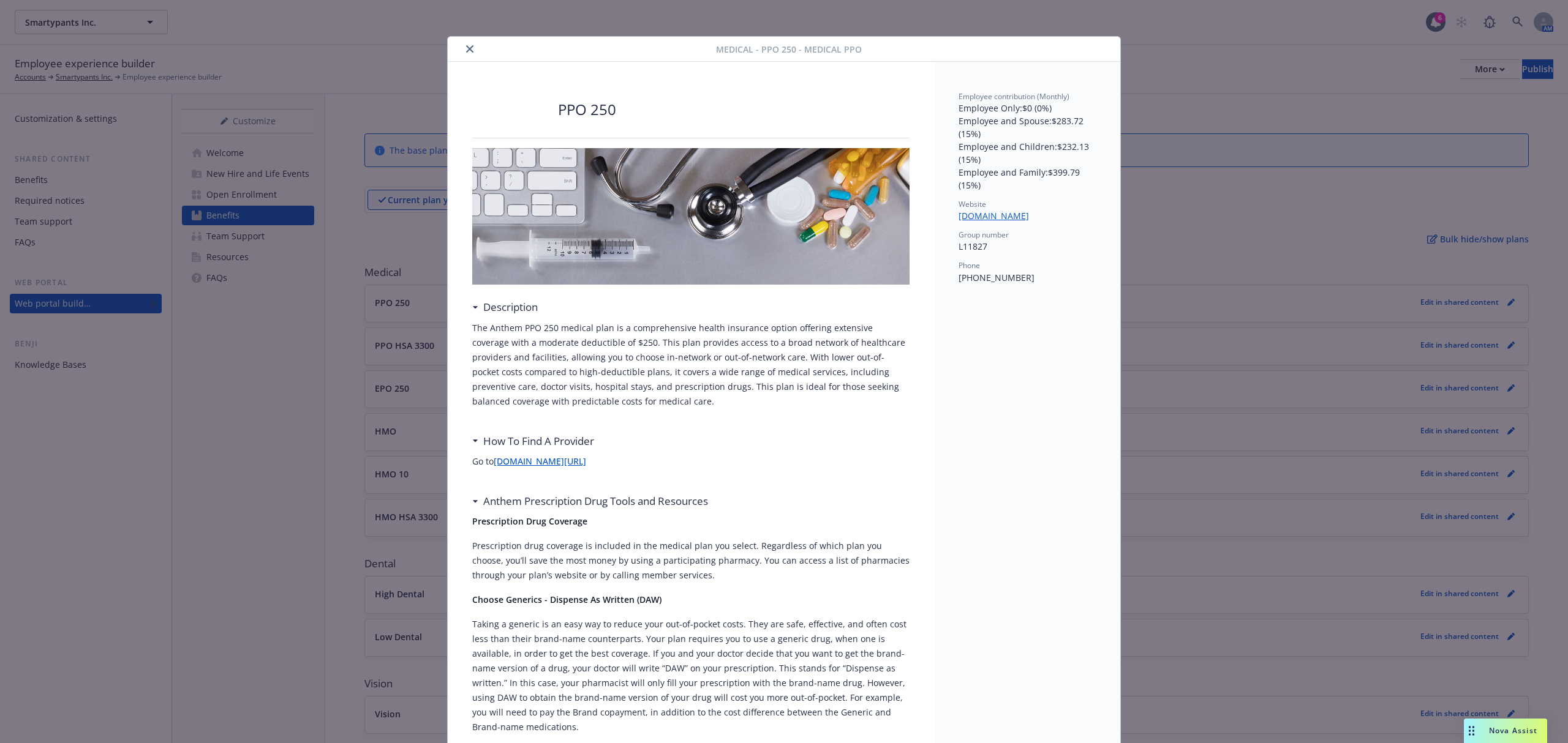
scroll to position [0, 0]
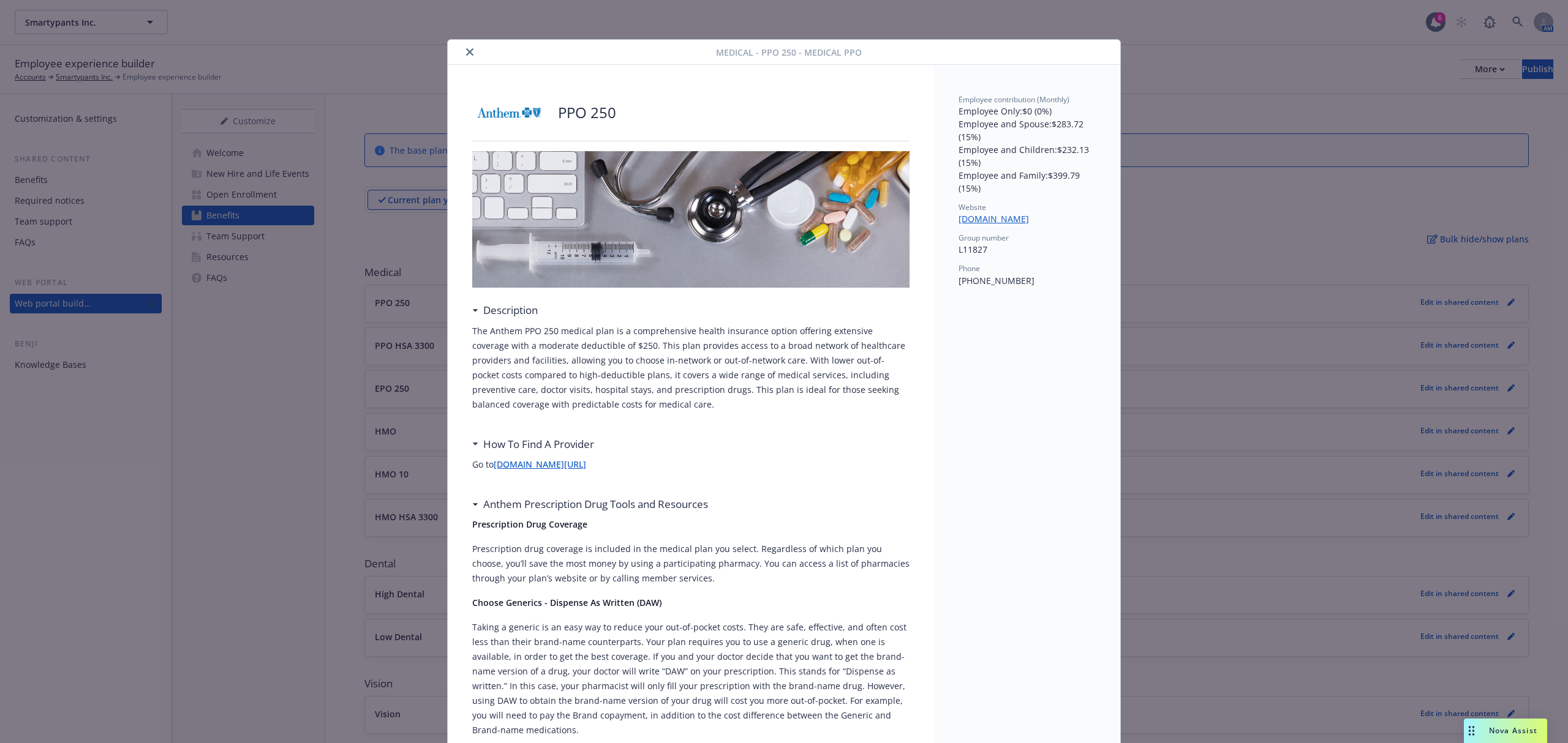
click at [466, 49] on icon "close" at bounding box center [470, 52] width 7 height 7
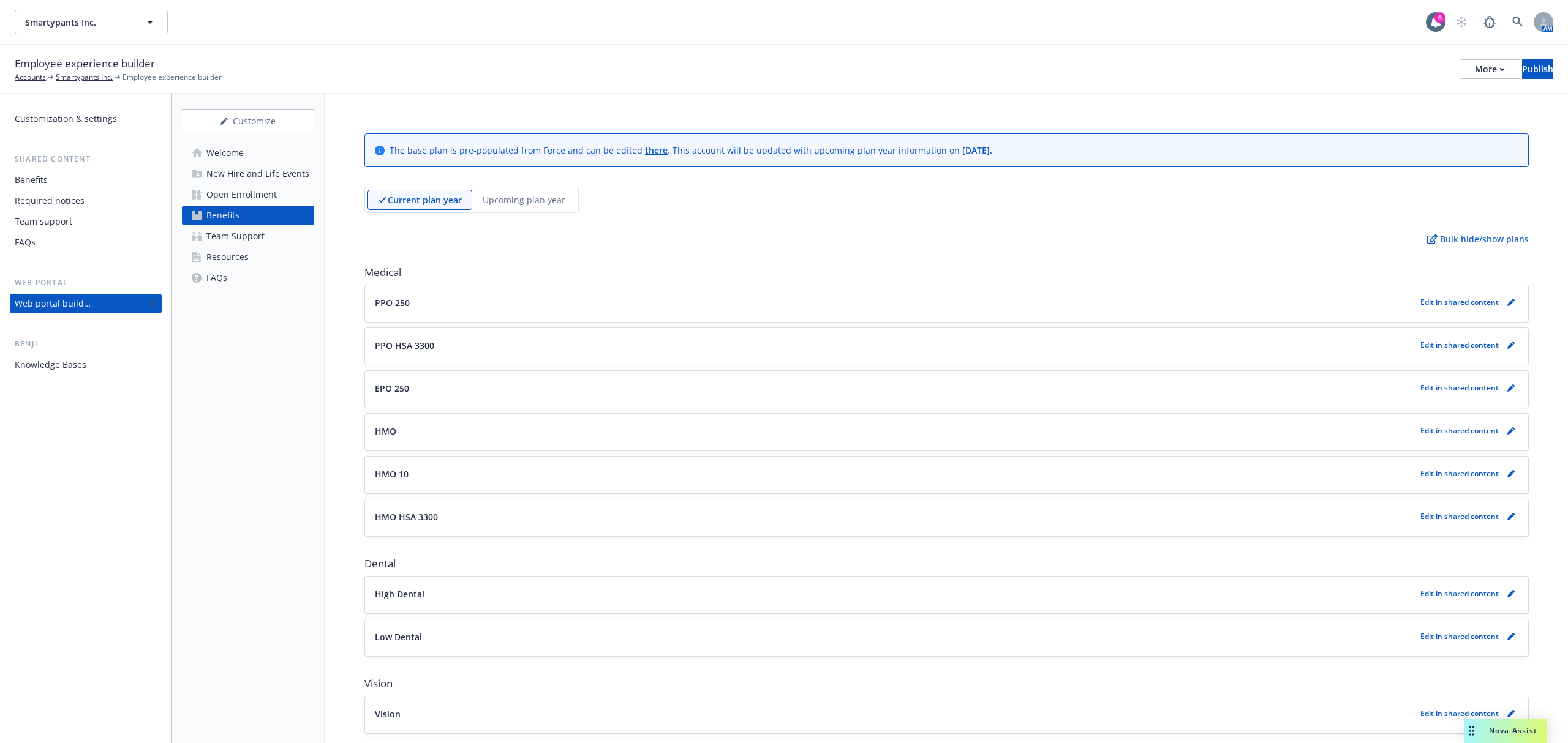
click at [537, 200] on p "Upcoming plan year" at bounding box center [524, 200] width 83 height 13
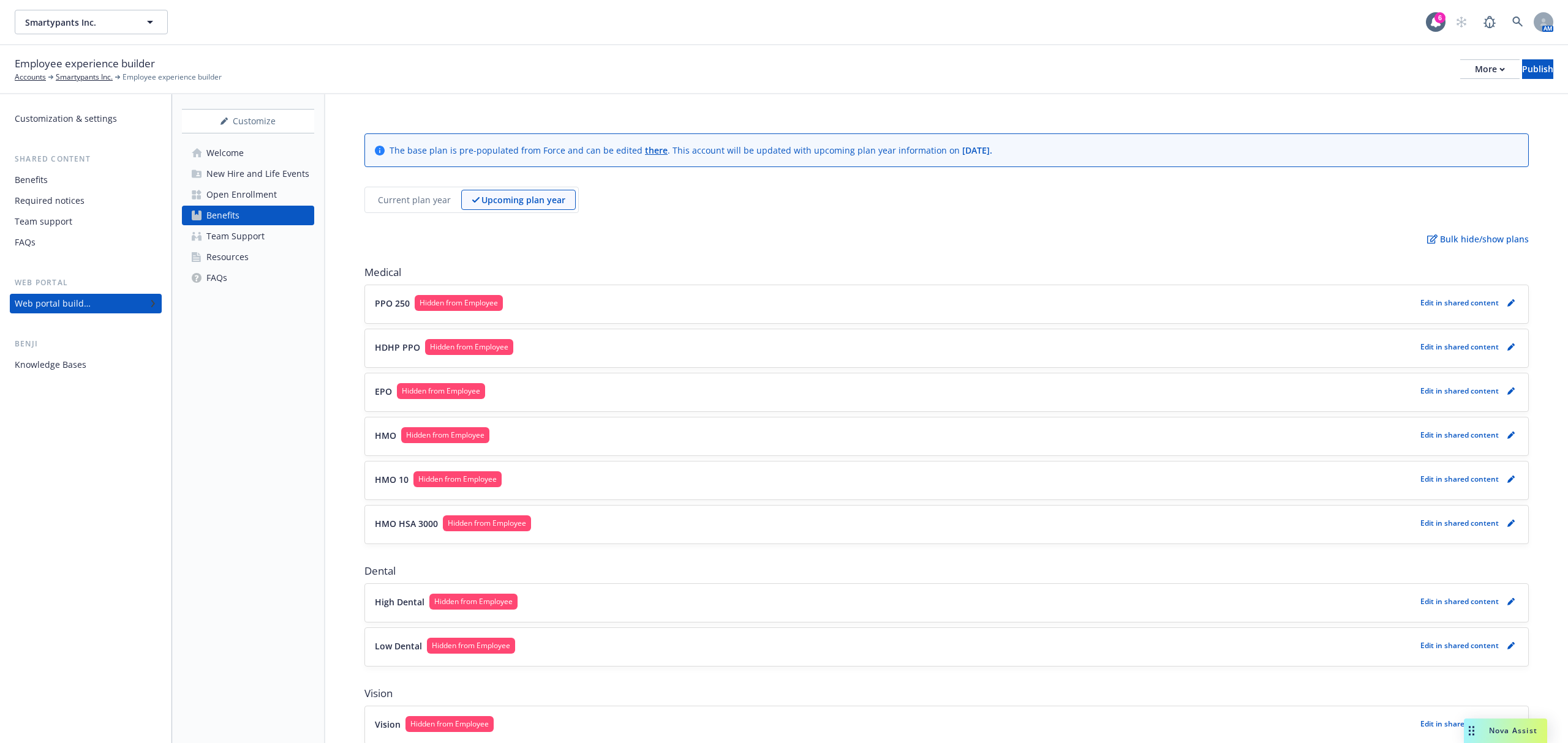
click at [238, 189] on div "Open Enrollment" at bounding box center [242, 195] width 71 height 20
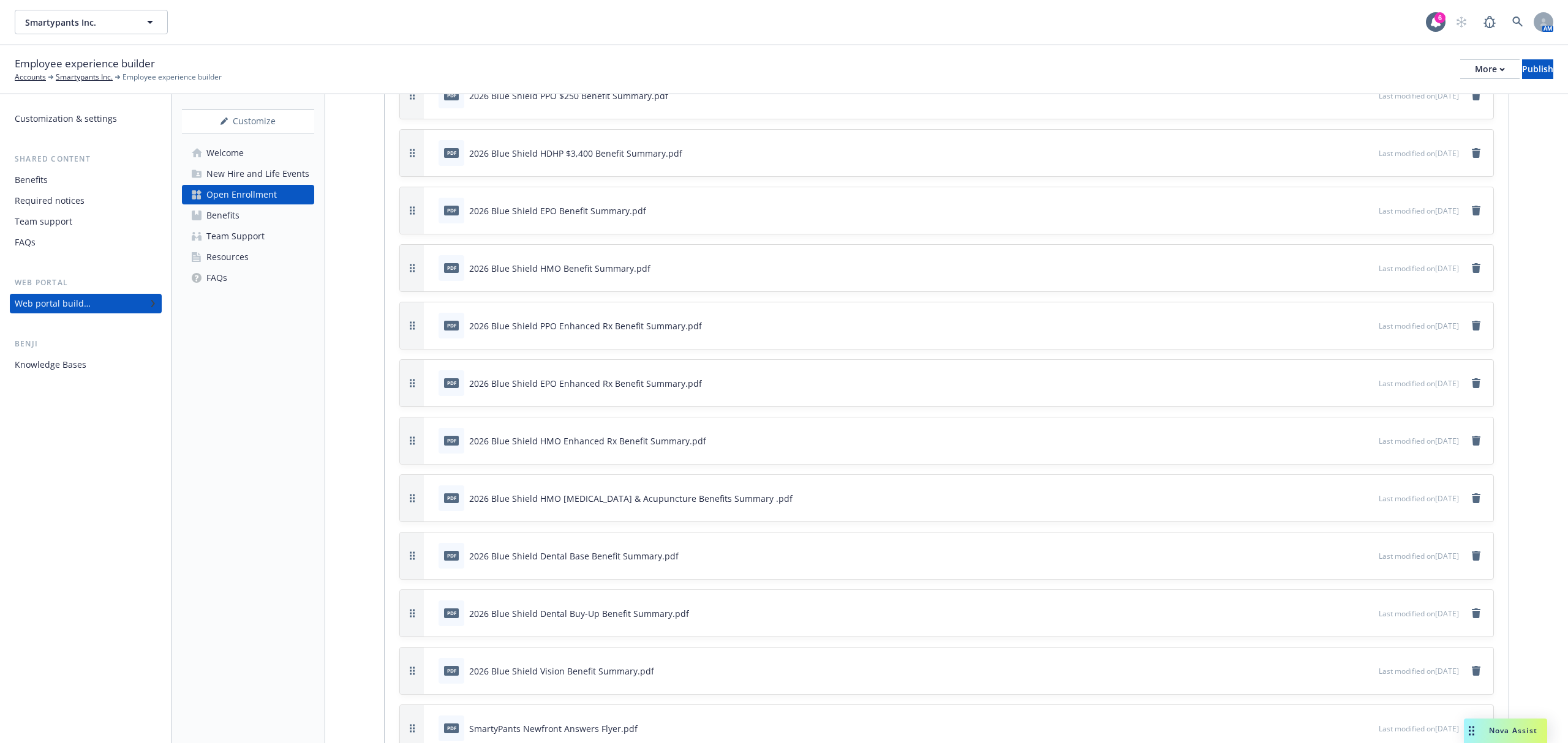
scroll to position [3429, 0]
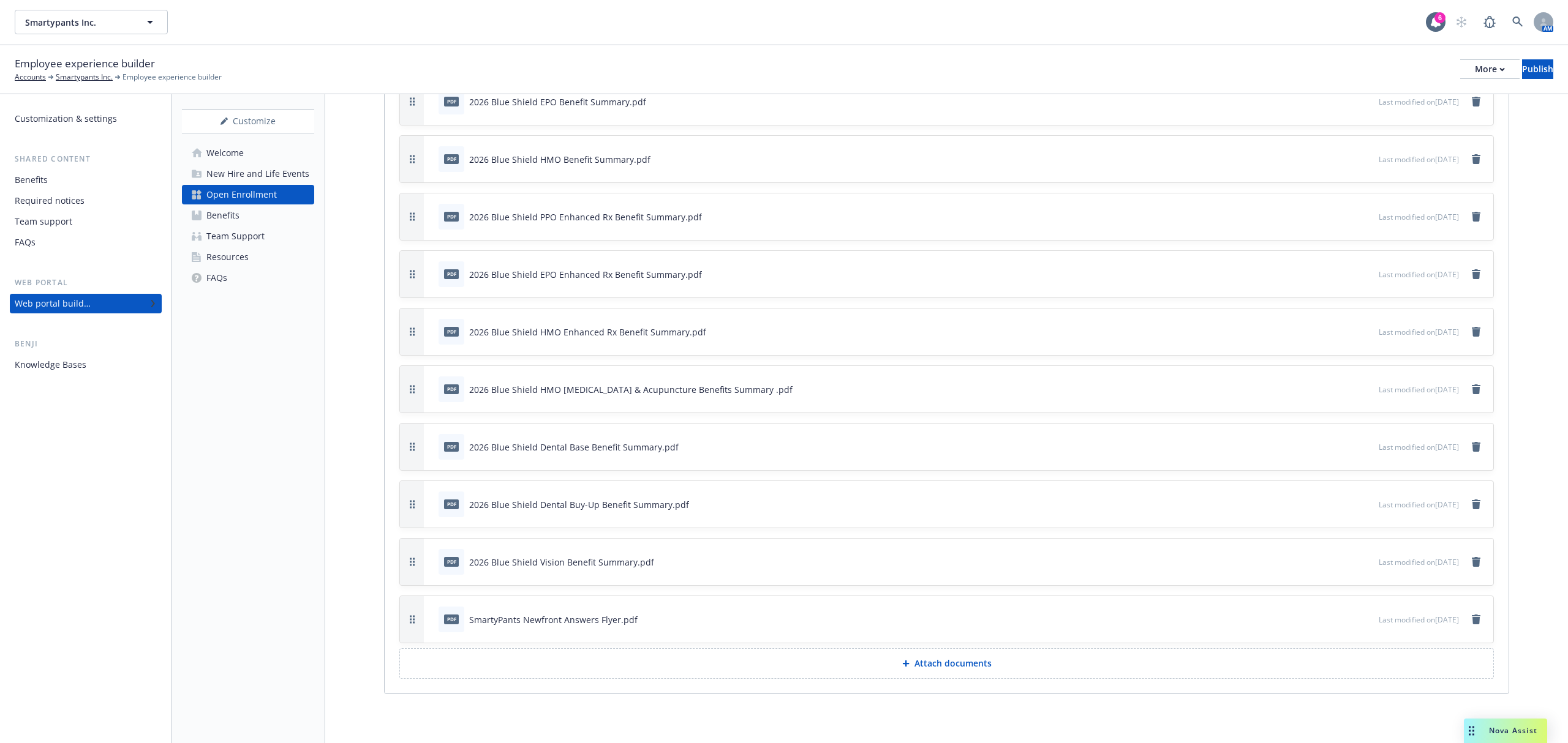
click at [218, 277] on div "FAQs" at bounding box center [216, 278] width 20 height 20
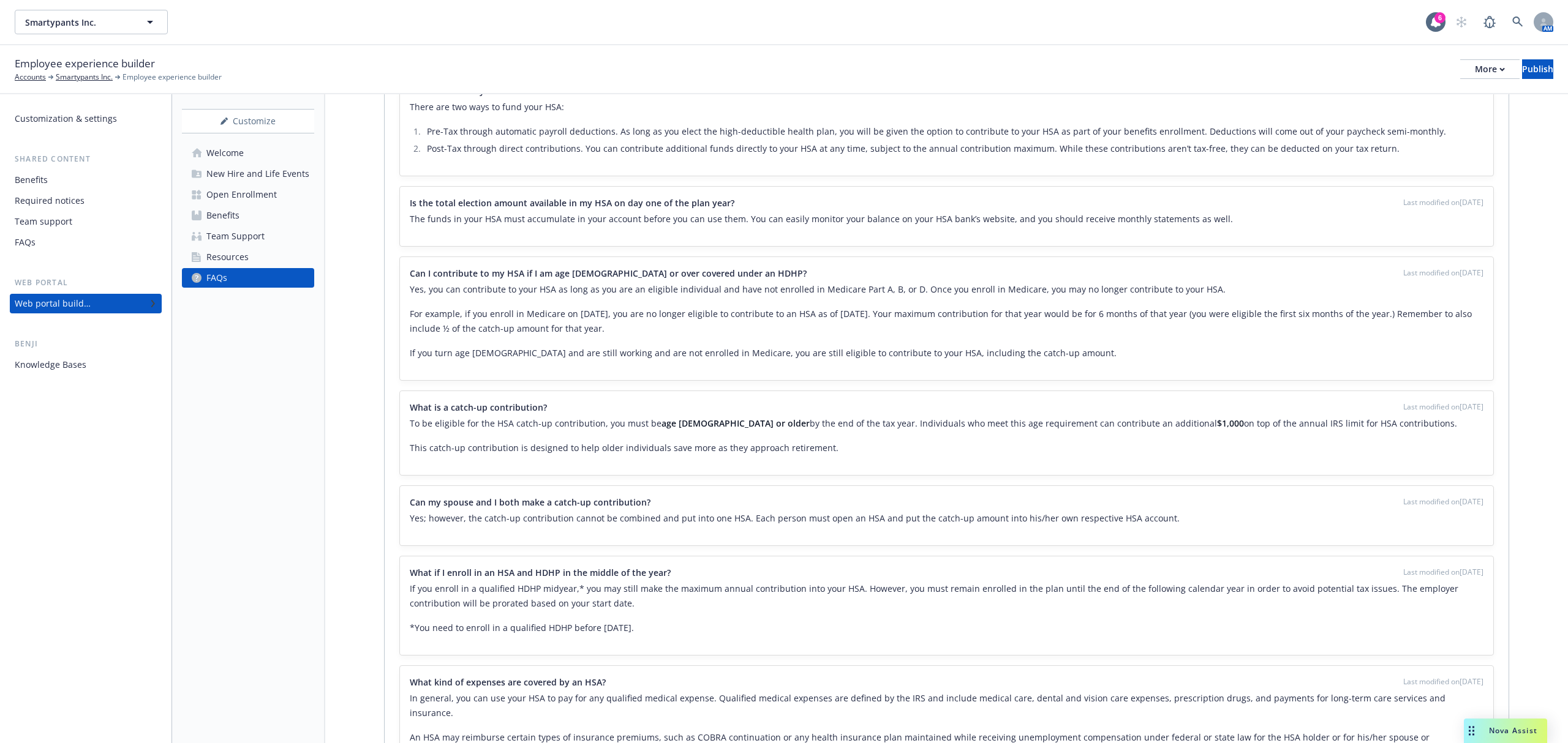
scroll to position [629, 0]
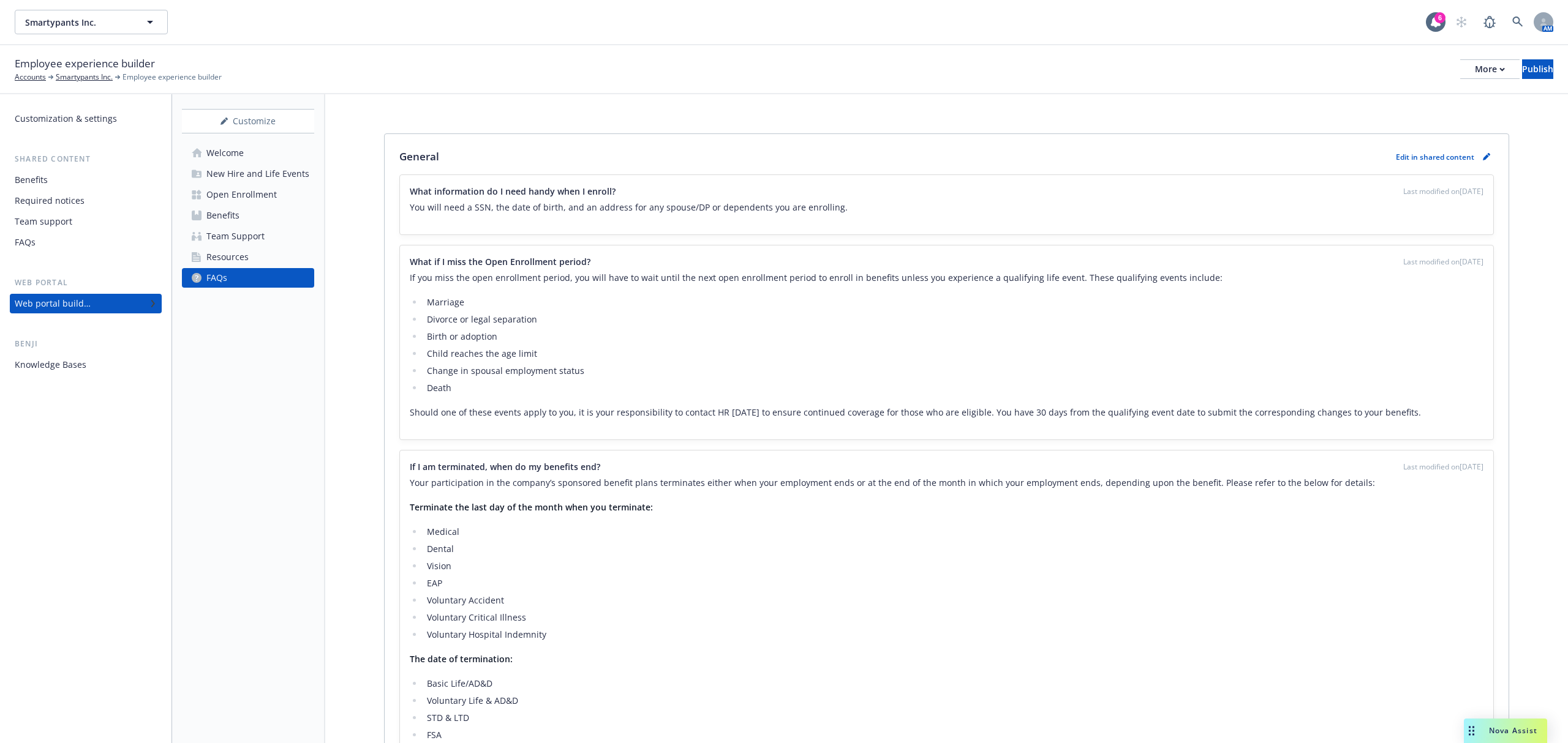
click at [253, 254] on link "Resources" at bounding box center [247, 257] width 132 height 20
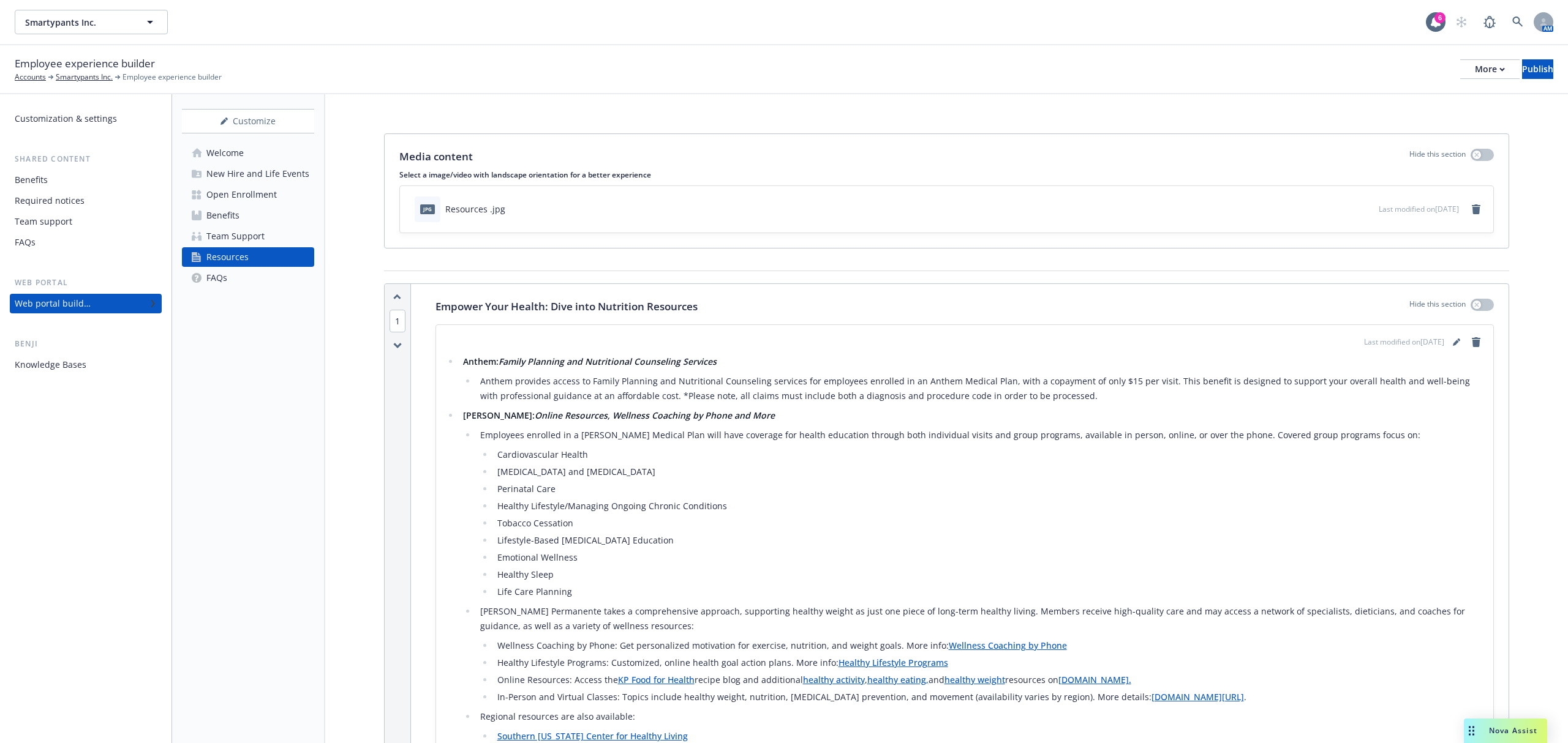
click at [250, 197] on div "Open Enrollment" at bounding box center [242, 195] width 71 height 20
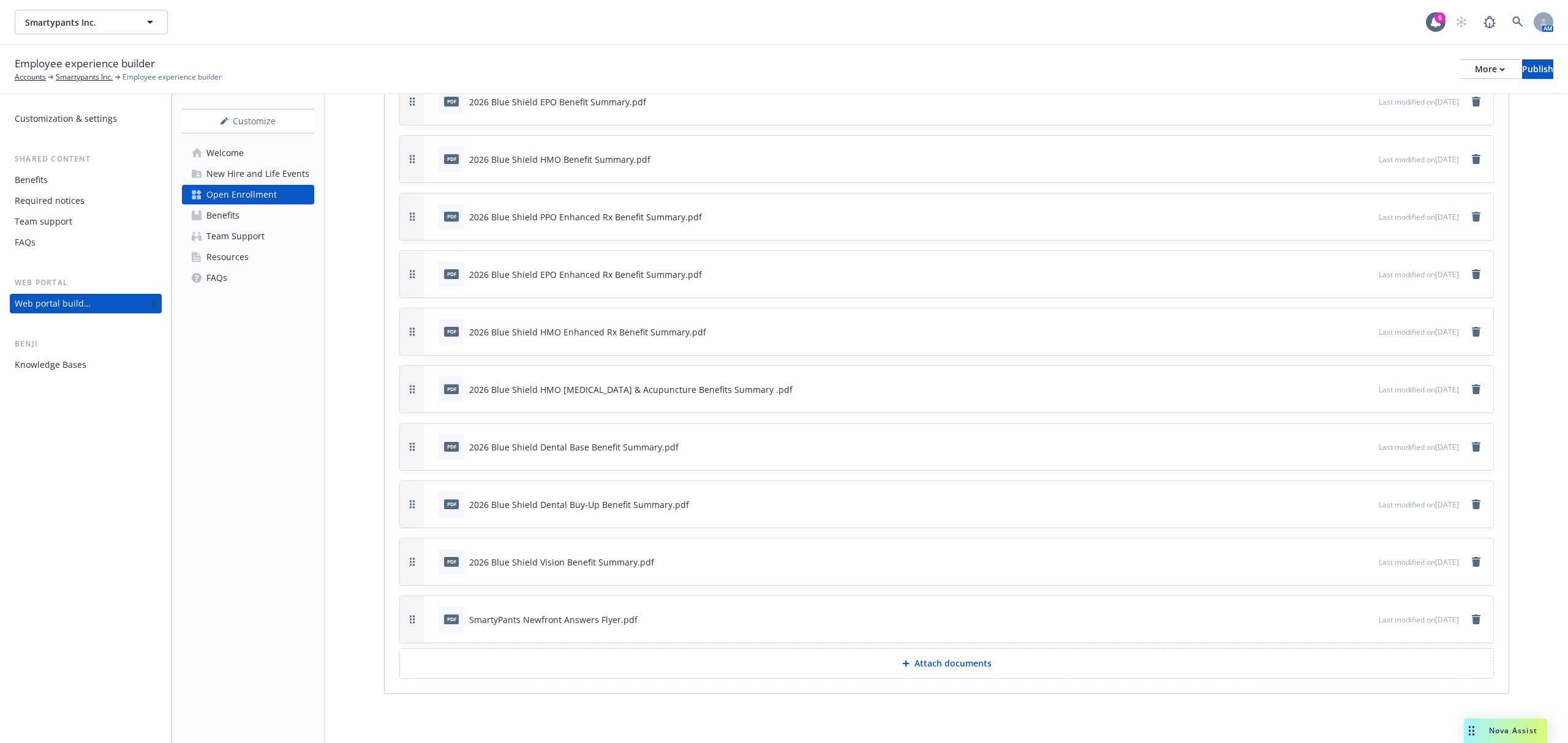
scroll to position [3429, 0]
click at [1362, 619] on icon "preview file" at bounding box center [1367, 619] width 11 height 8
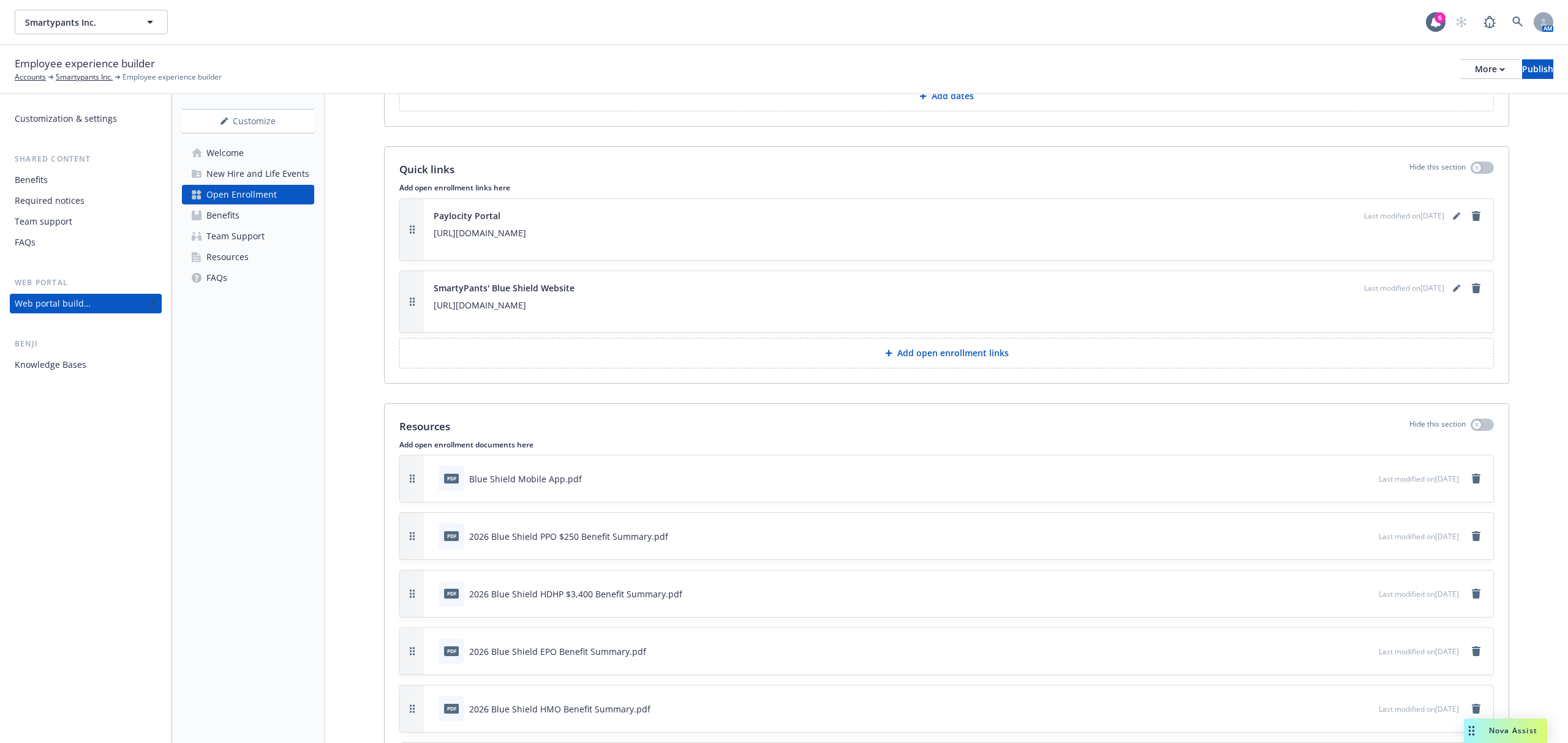
scroll to position [2858, 0]
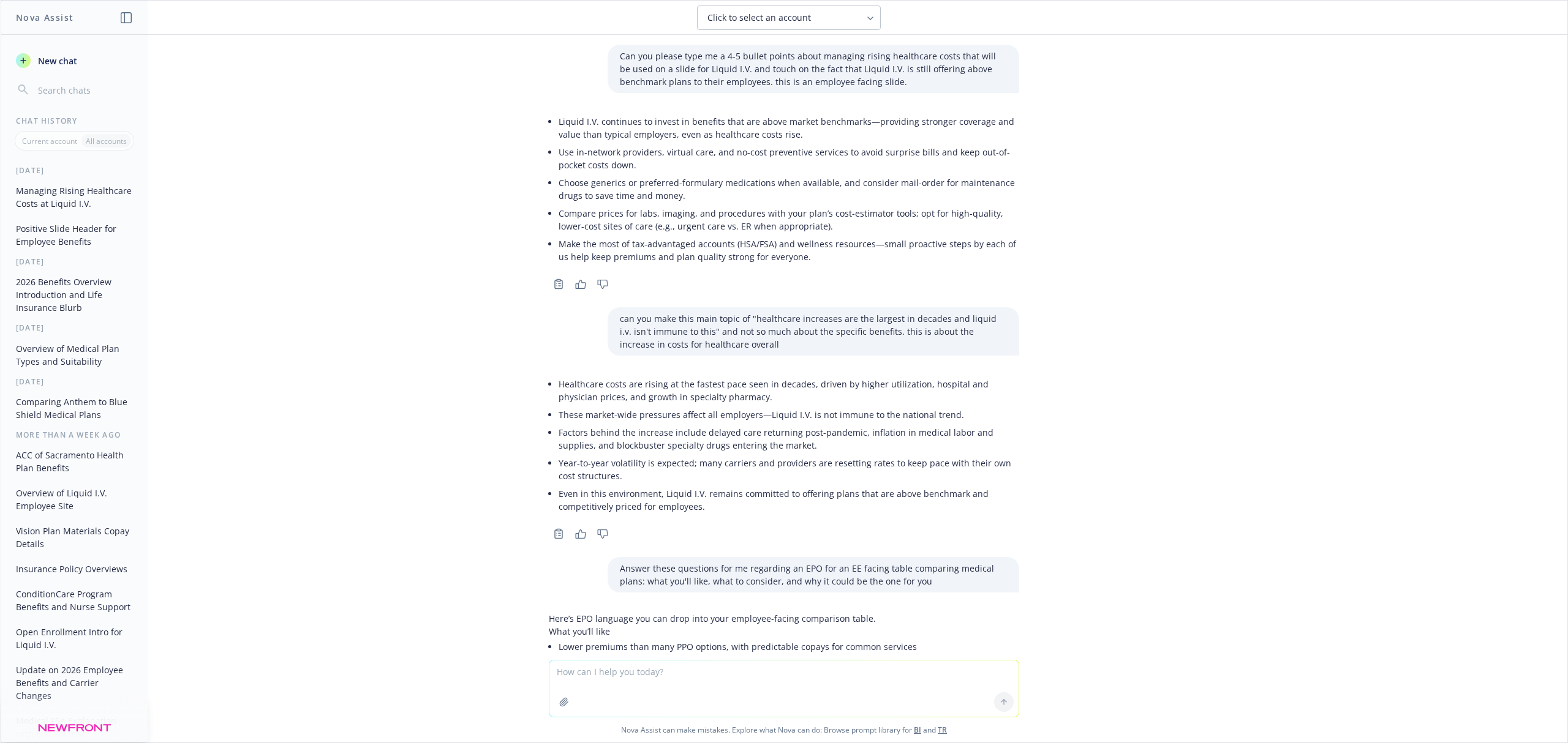
scroll to position [273, 0]
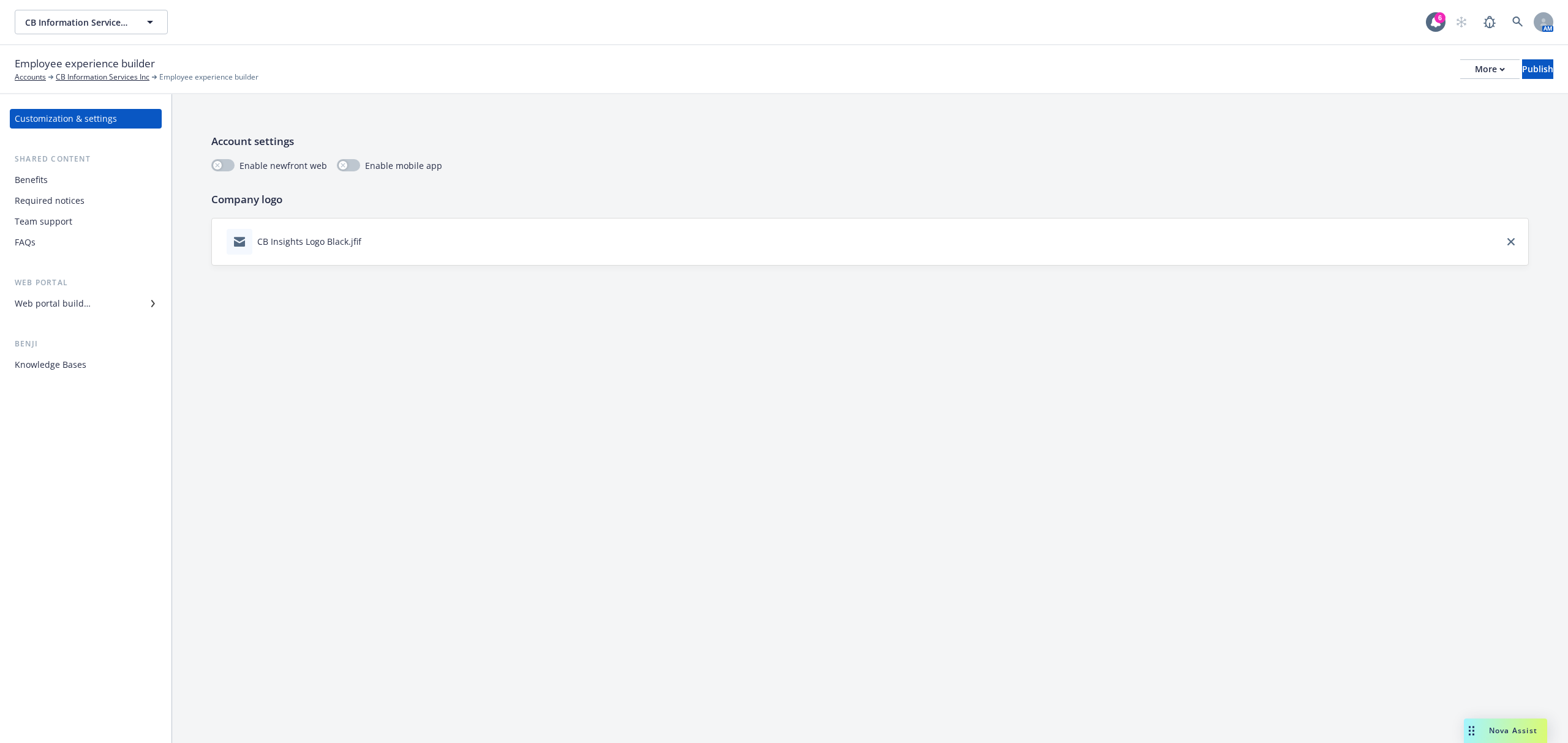
click at [59, 307] on div "Web portal builder" at bounding box center [52, 304] width 76 height 20
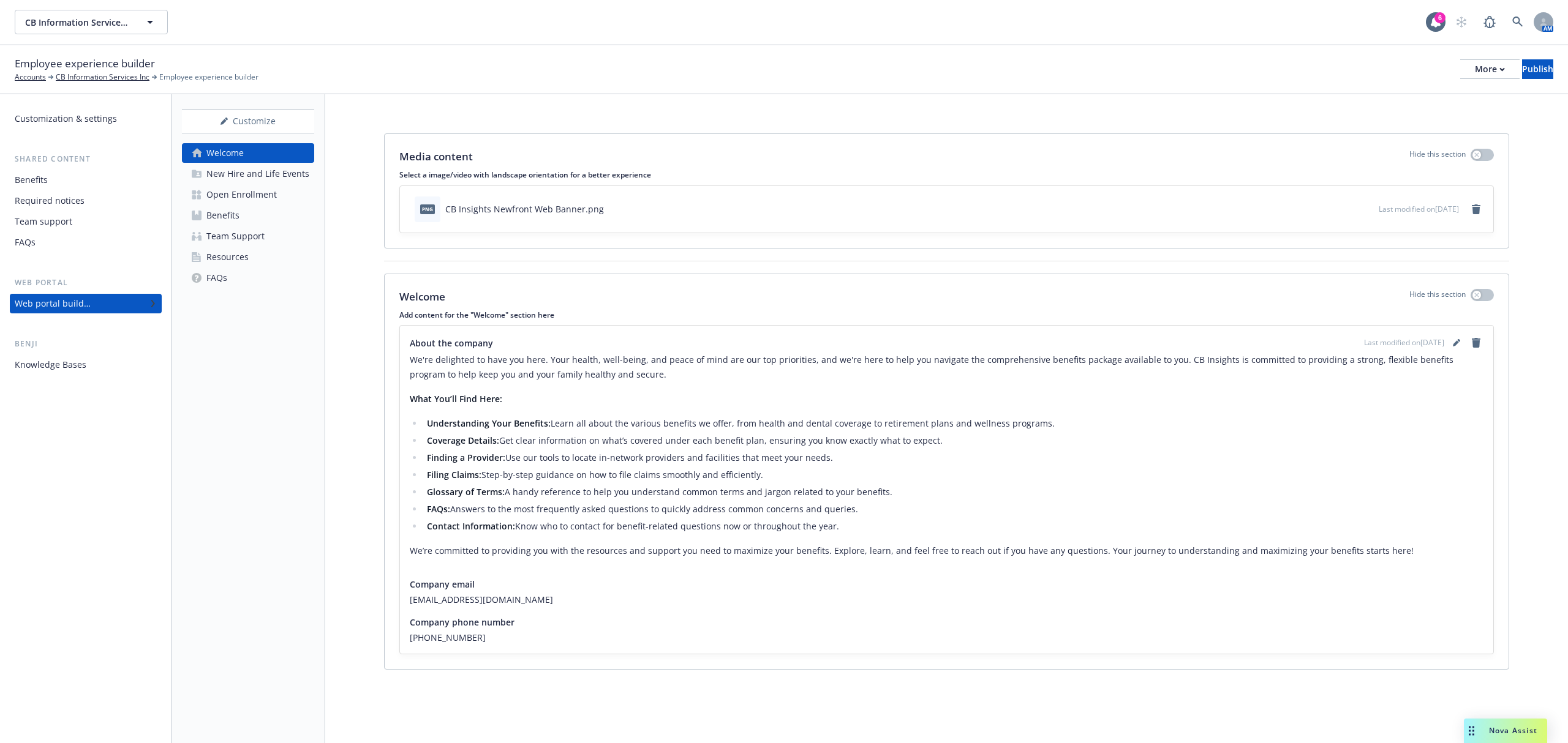
click at [234, 194] on div "Open Enrollment" at bounding box center [242, 195] width 71 height 20
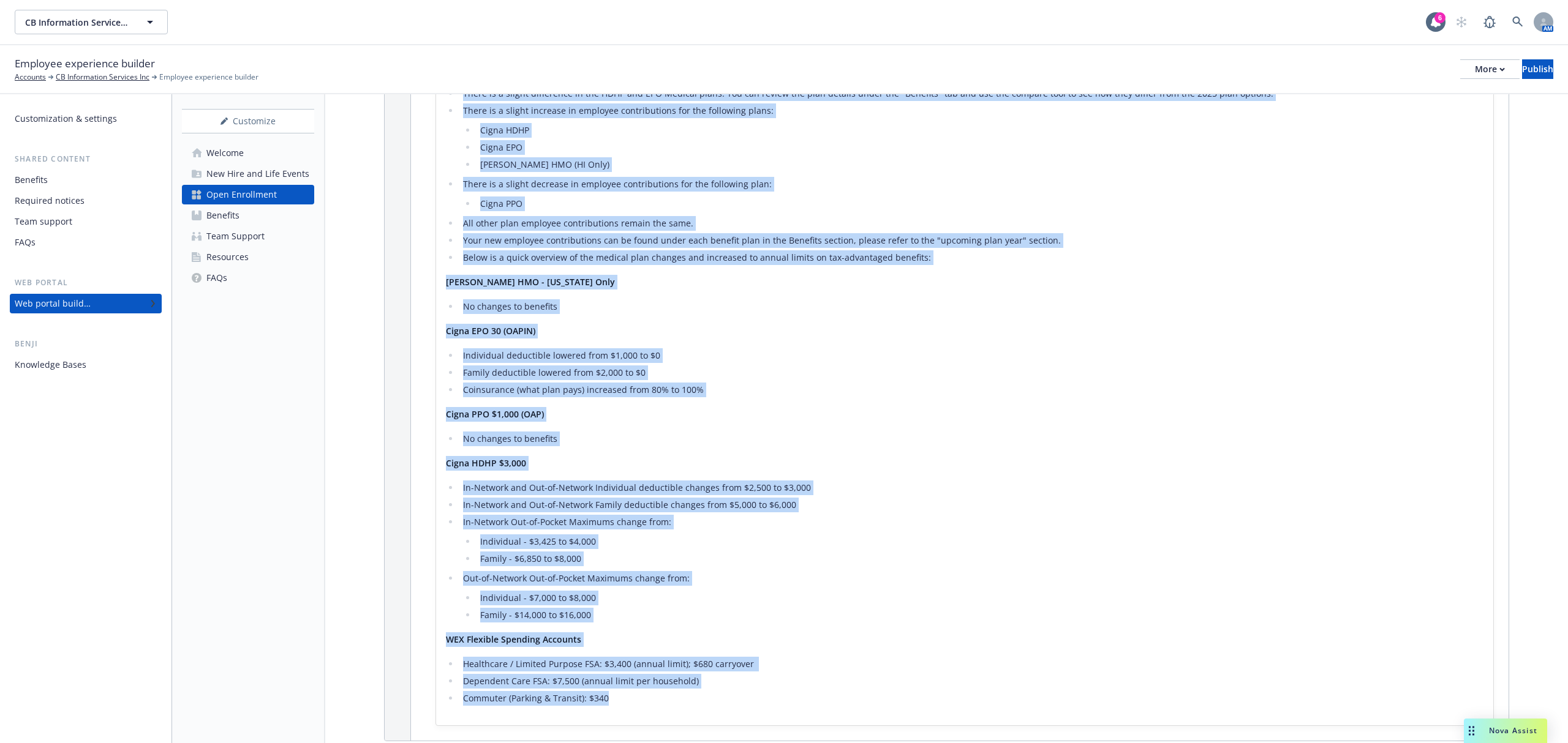
scroll to position [708, 0]
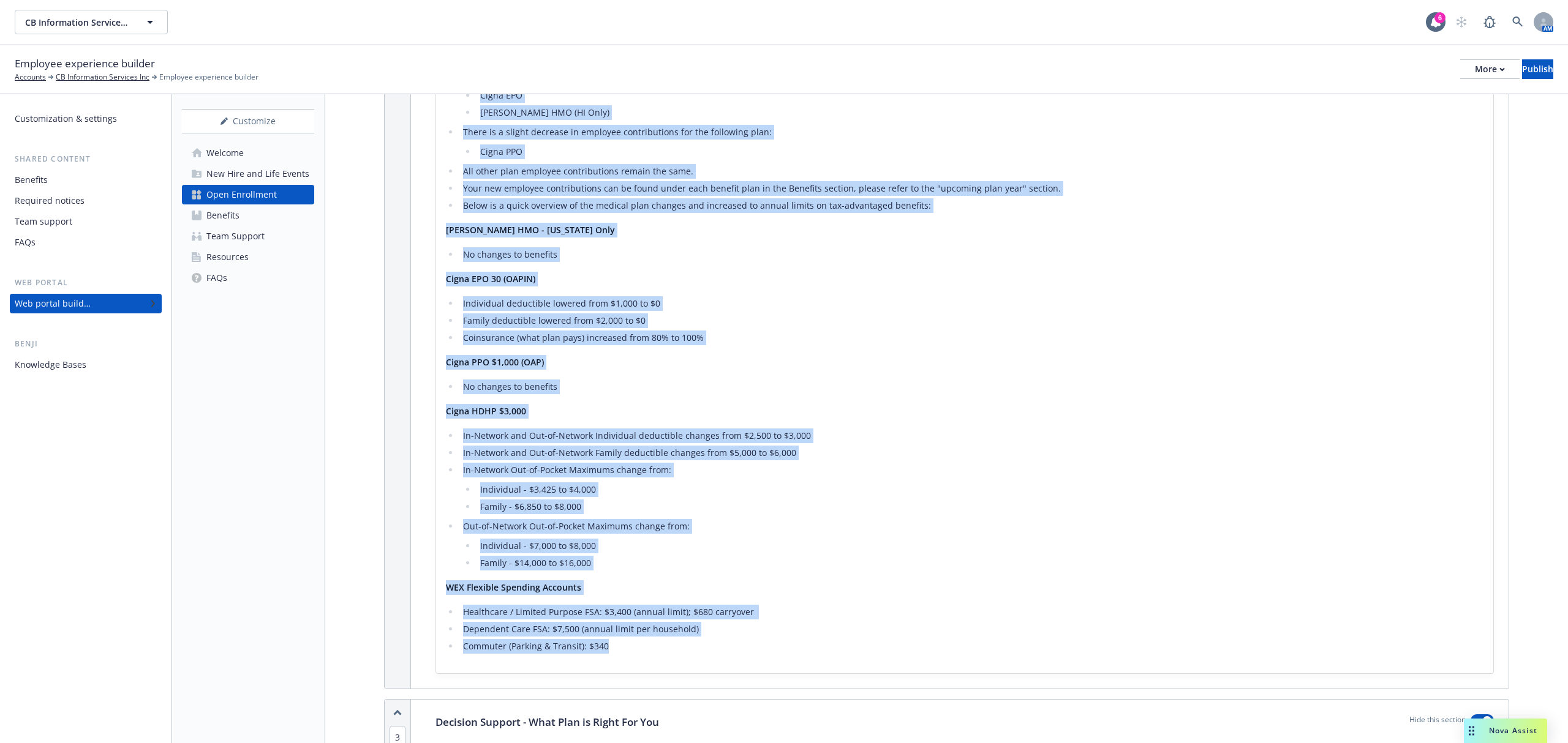
drag, startPoint x: 447, startPoint y: 155, endPoint x: 767, endPoint y: 666, distance: 602.9
click at [767, 654] on div "Carrier & Contributions No changes to any carriers (Medical, Dental, Vision, Li…" at bounding box center [965, 323] width 1038 height 661
copy div "Loremip & Dolorsitametc Ad elitsed do eiu temporin (Utlabor, Etdolo, Magnaa, En…"
